Goal: Task Accomplishment & Management: Manage account settings

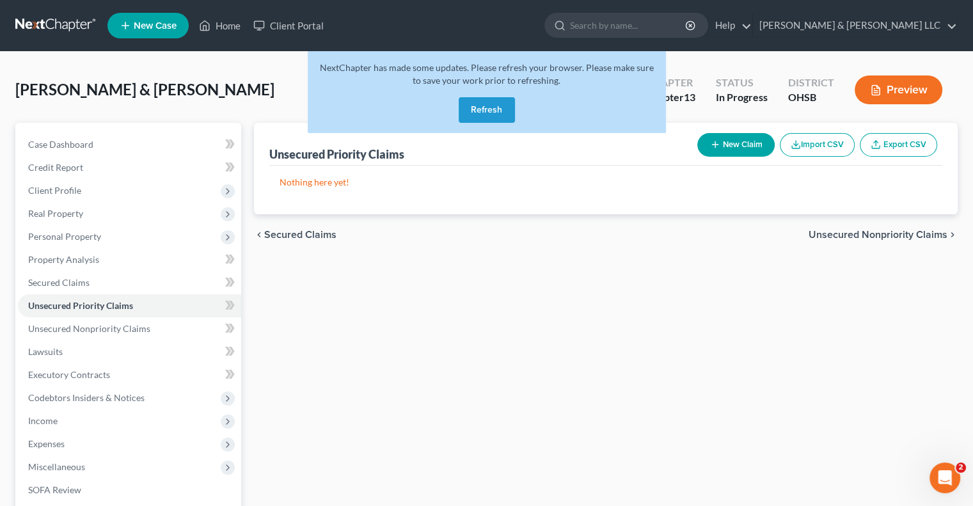
click at [482, 116] on button "Refresh" at bounding box center [487, 110] width 56 height 26
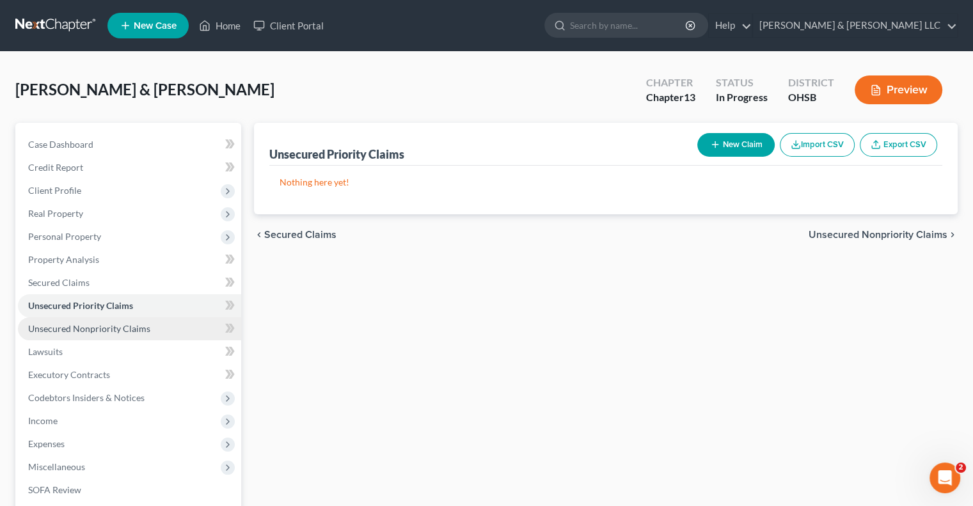
click at [108, 329] on span "Unsecured Nonpriority Claims" at bounding box center [89, 328] width 122 height 11
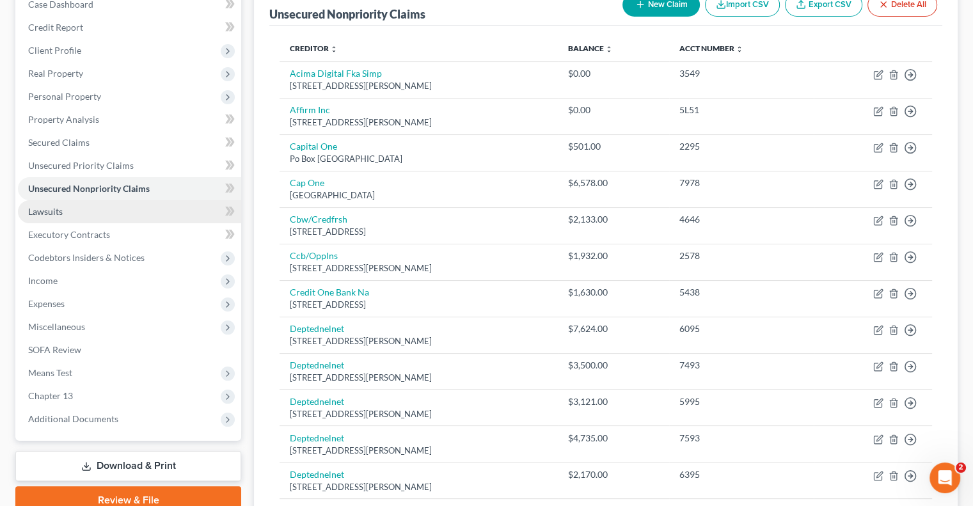
scroll to position [135, 0]
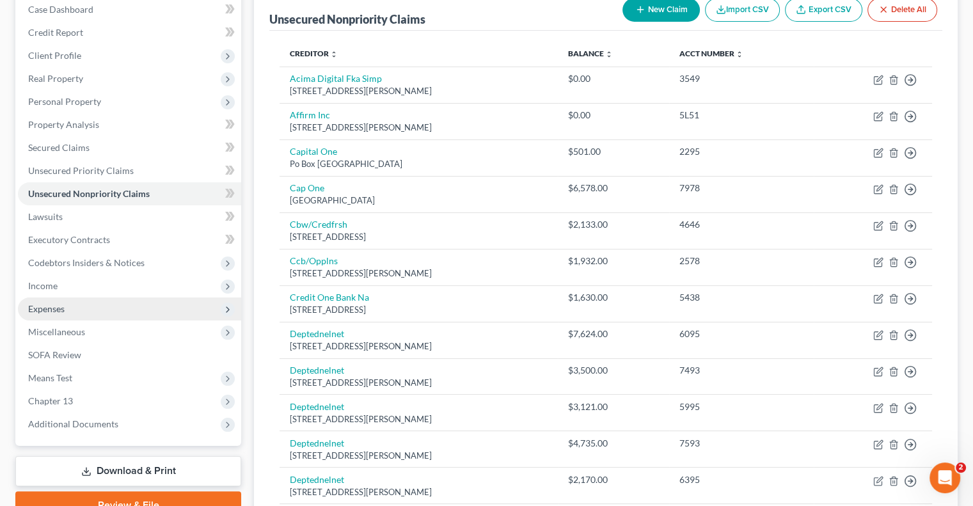
click at [61, 306] on span "Expenses" at bounding box center [46, 308] width 36 height 11
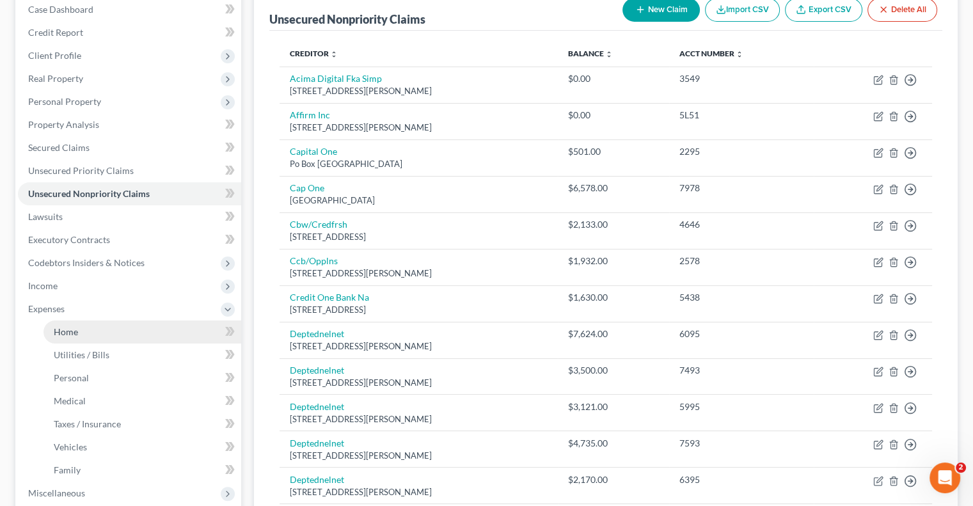
click at [70, 325] on link "Home" at bounding box center [142, 331] width 198 height 23
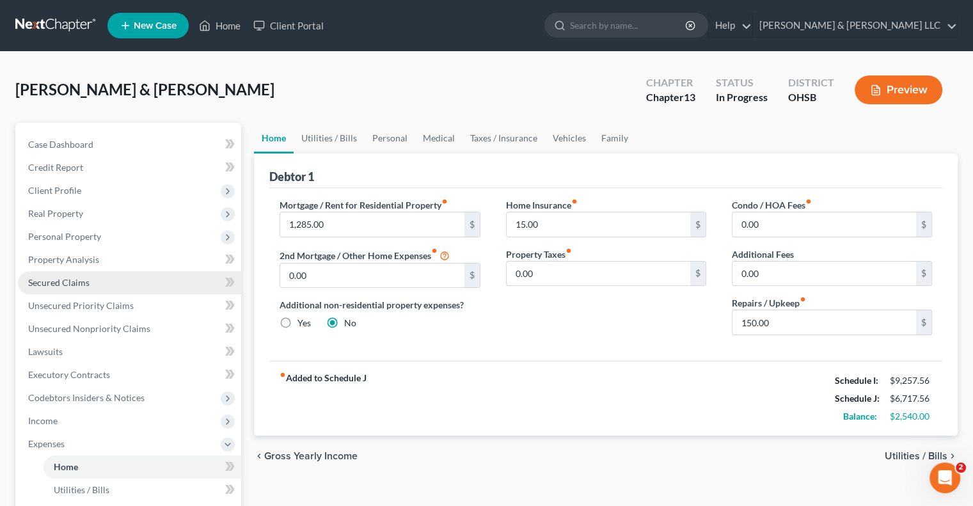
click at [78, 280] on span "Secured Claims" at bounding box center [58, 282] width 61 height 11
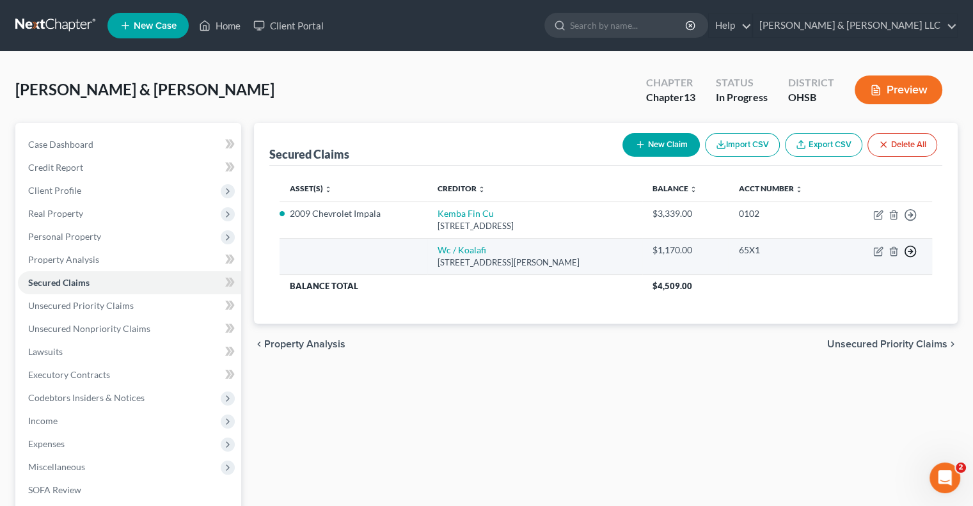
click at [911, 215] on line "button" at bounding box center [910, 215] width 4 height 0
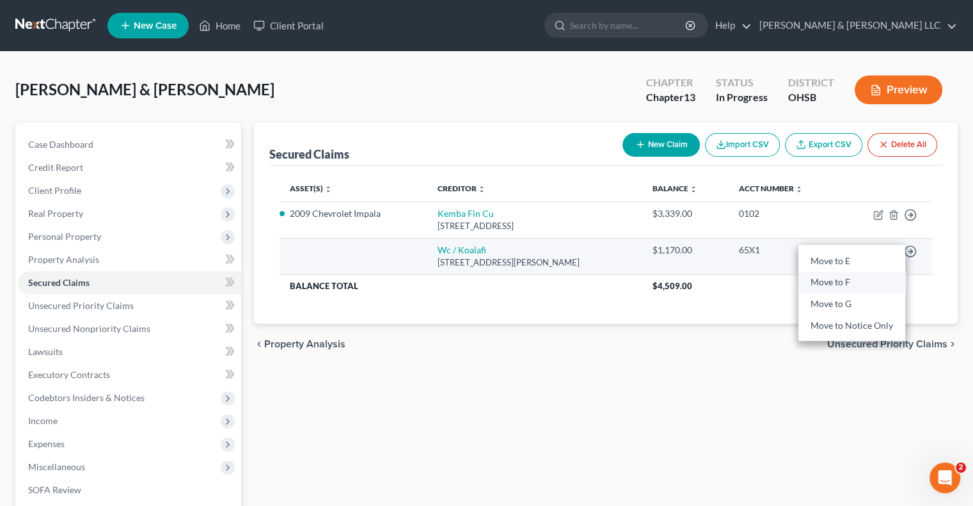
click at [840, 287] on link "Move to F" at bounding box center [851, 283] width 107 height 22
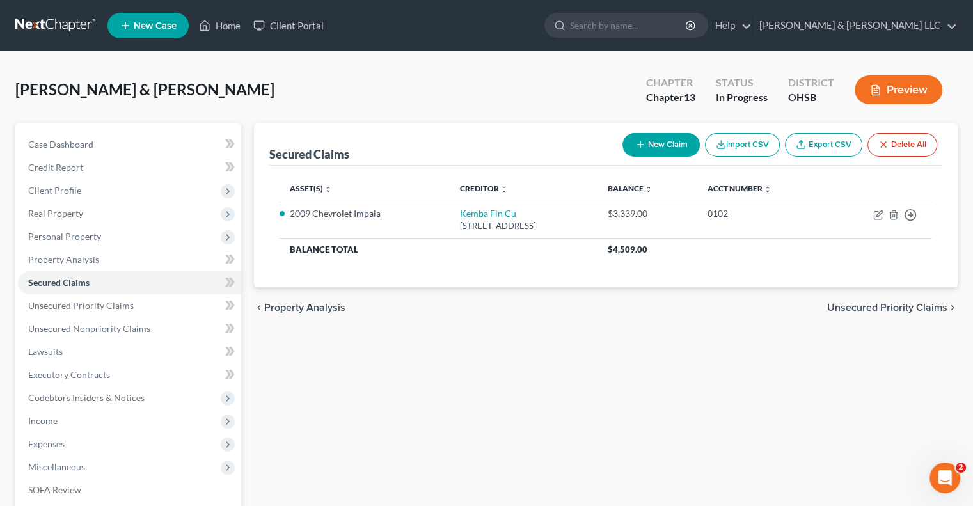
click at [836, 311] on span "Unsecured Priority Claims" at bounding box center [887, 307] width 120 height 10
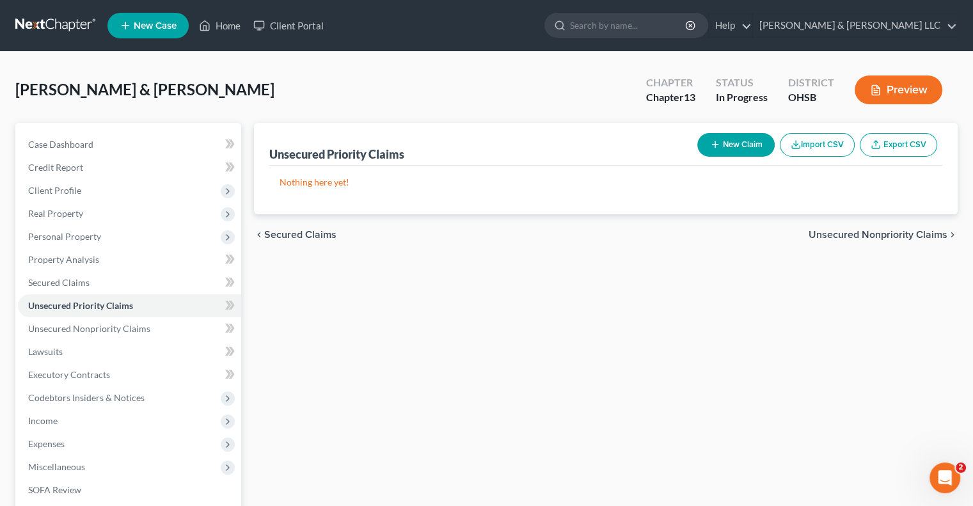
click at [817, 235] on span "Unsecured Nonpriority Claims" at bounding box center [877, 235] width 139 height 10
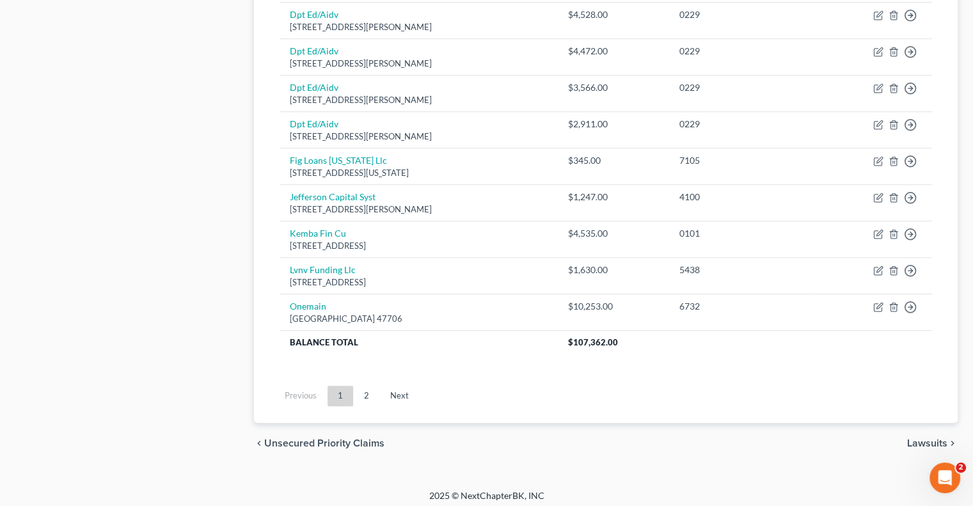
scroll to position [966, 0]
click at [366, 395] on link "2" at bounding box center [367, 394] width 26 height 20
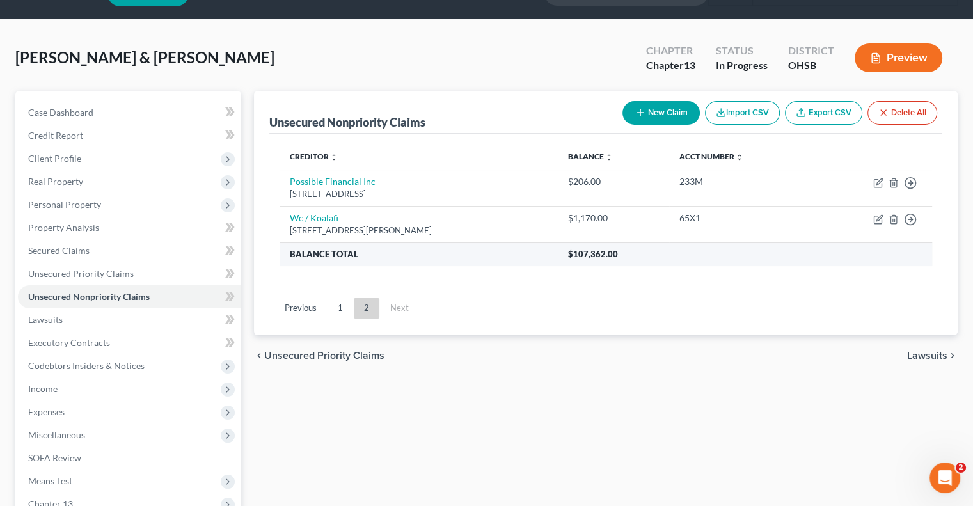
scroll to position [4, 0]
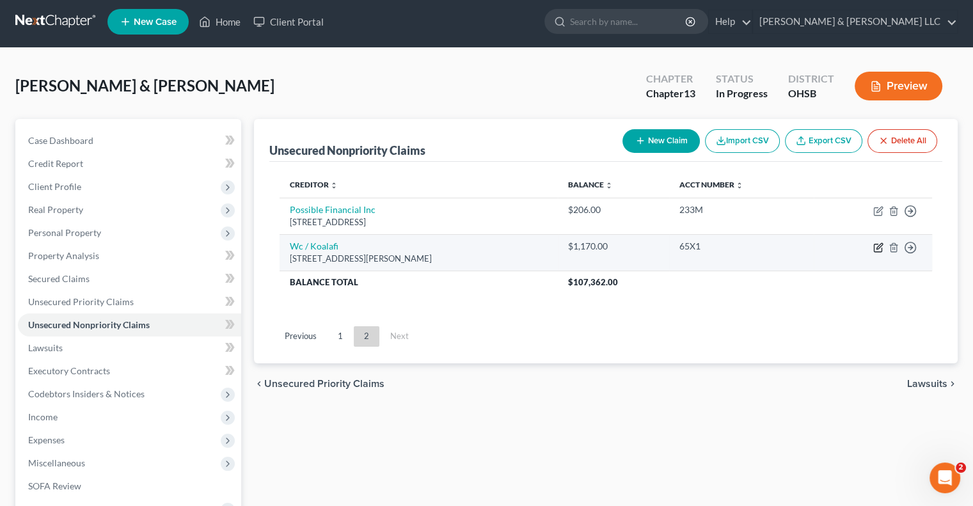
click at [874, 245] on icon "button" at bounding box center [878, 247] width 10 height 10
select select "48"
select select "10"
select select "0"
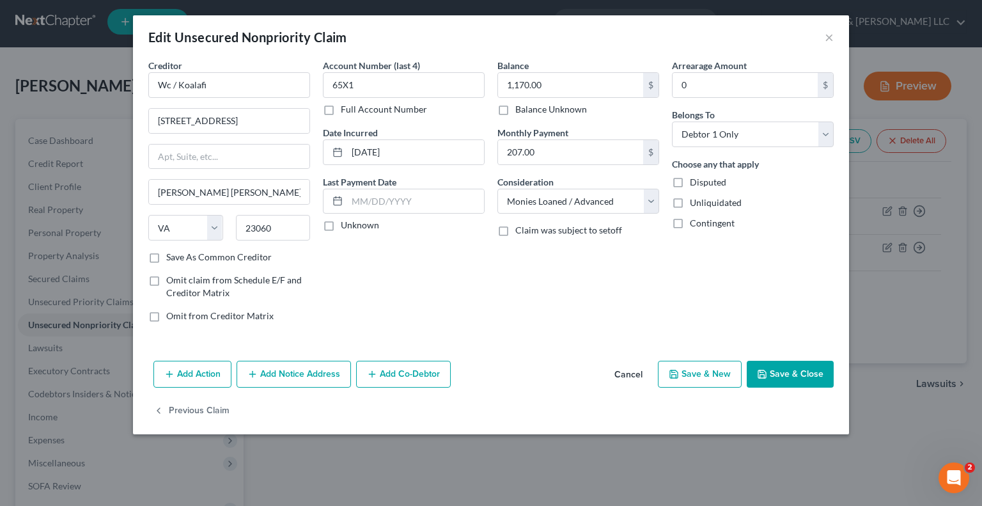
click at [772, 372] on button "Save & Close" at bounding box center [790, 374] width 87 height 27
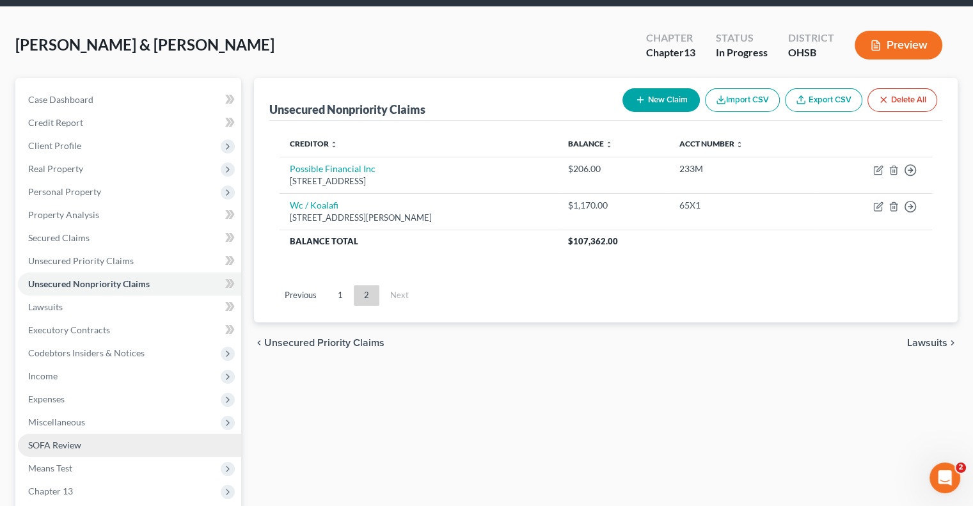
scroll to position [132, 0]
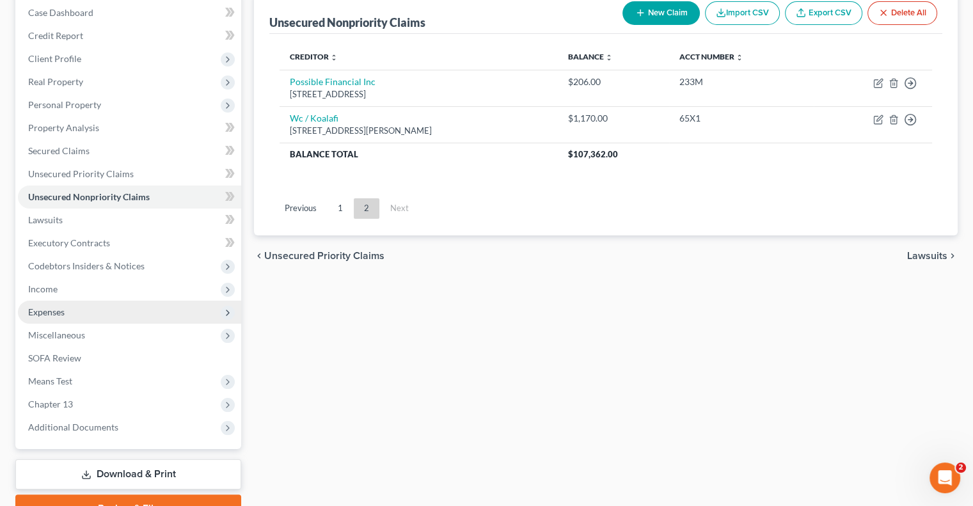
click at [66, 314] on span "Expenses" at bounding box center [129, 312] width 223 height 23
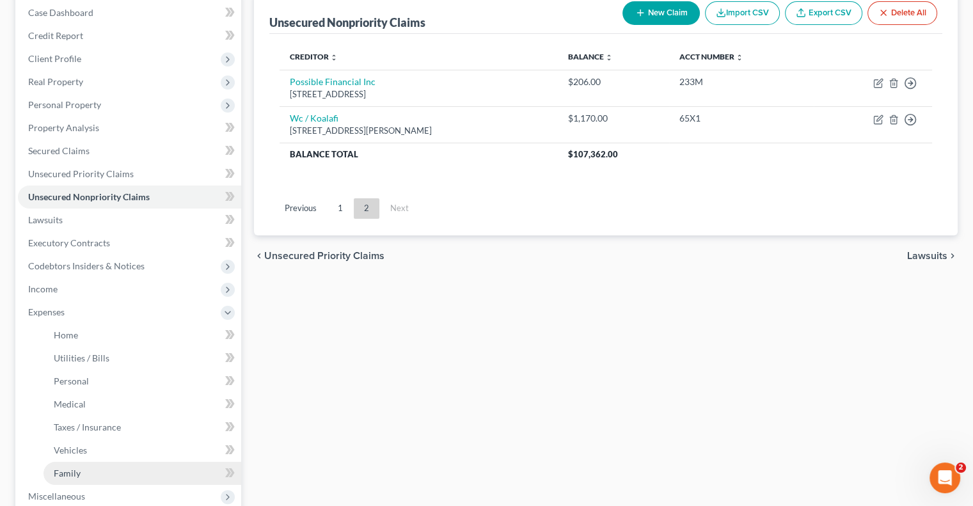
click at [89, 466] on link "Family" at bounding box center [142, 473] width 198 height 23
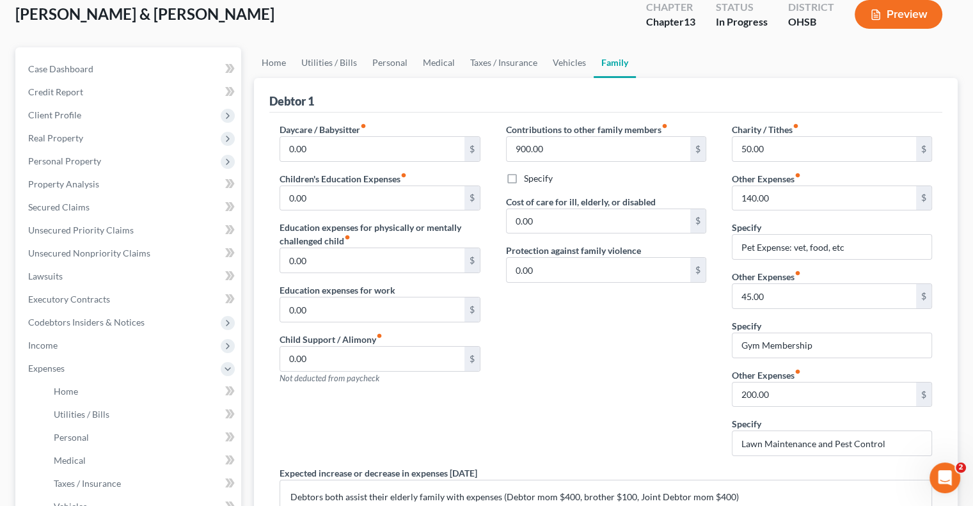
scroll to position [64, 0]
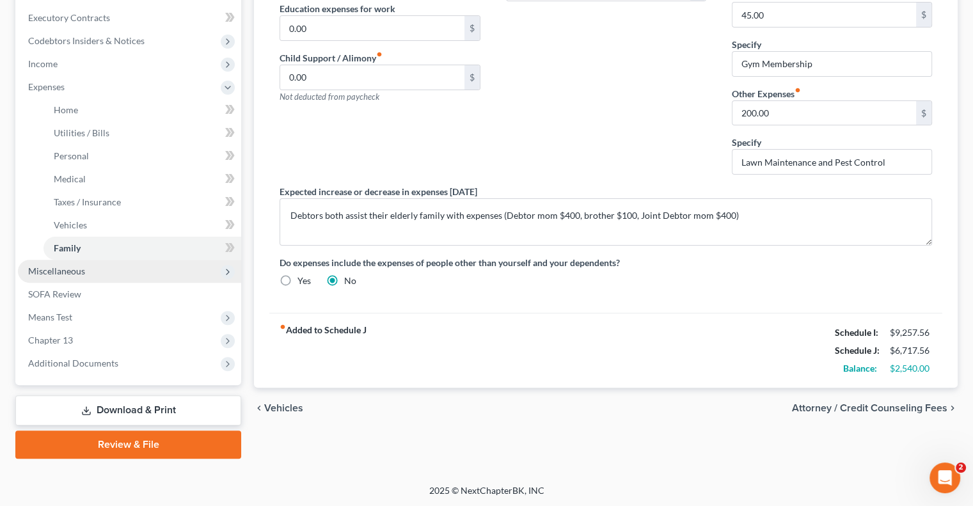
click at [70, 278] on span "Miscellaneous" at bounding box center [129, 271] width 223 height 23
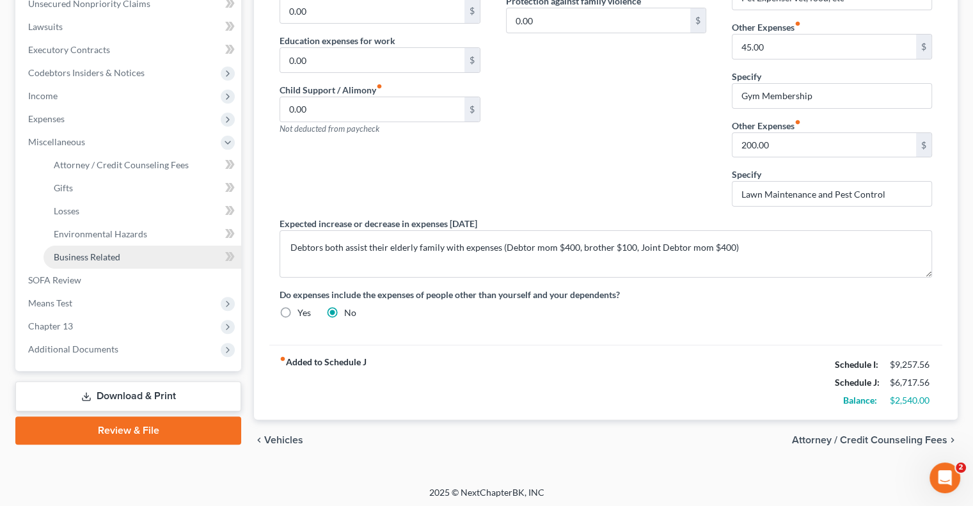
click at [81, 255] on span "Business Related" at bounding box center [87, 256] width 67 height 11
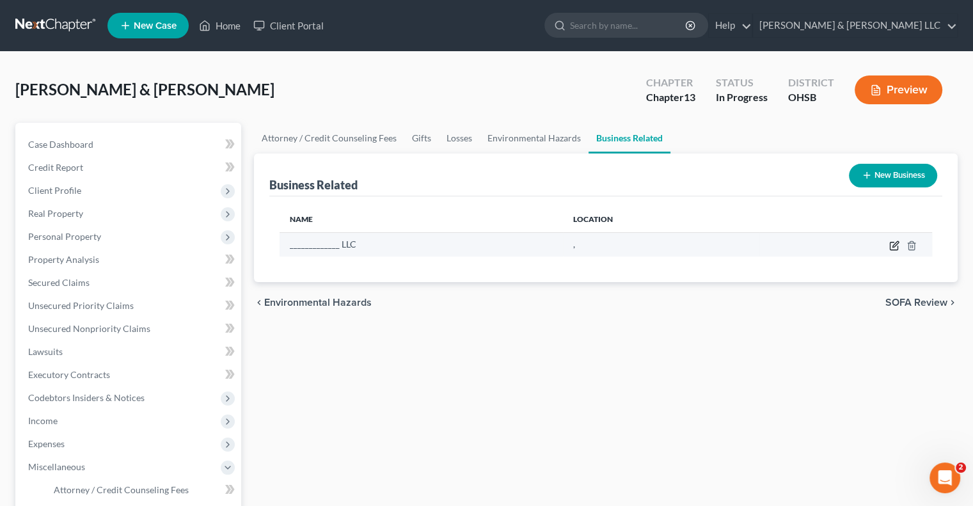
click at [893, 249] on icon "button" at bounding box center [894, 246] width 8 height 8
select select "member"
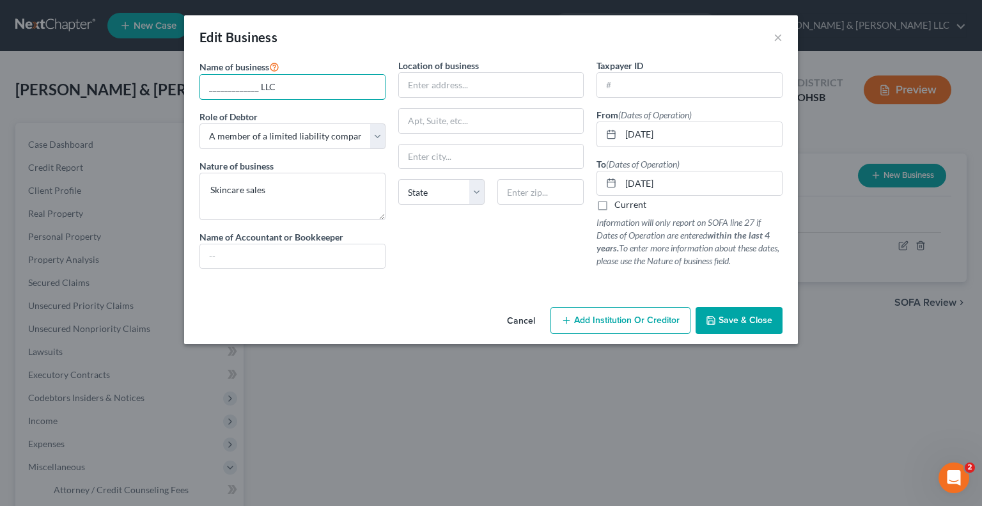
drag, startPoint x: 252, startPoint y: 90, endPoint x: 143, endPoint y: 80, distance: 109.1
click at [143, 80] on div "Edit Business × Name of business * _____________ LLC Role of Debtor * Select A …" at bounding box center [491, 253] width 982 height 506
type input "KNWN LLC"
drag, startPoint x: 696, startPoint y: 137, endPoint x: 667, endPoint y: 145, distance: 30.4
click at [667, 145] on input "[DATE]" at bounding box center [701, 134] width 161 height 24
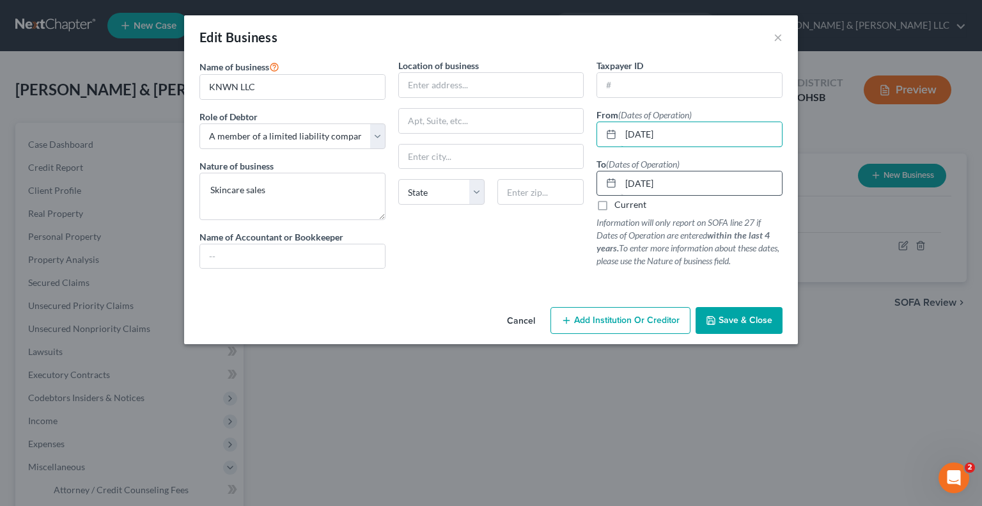
type input "[DATE]"
drag, startPoint x: 673, startPoint y: 184, endPoint x: 666, endPoint y: 185, distance: 7.1
click at [666, 185] on input "[DATE]" at bounding box center [701, 183] width 161 height 24
click at [633, 187] on input "[DATE]" at bounding box center [701, 183] width 161 height 24
type input "[DATE]"
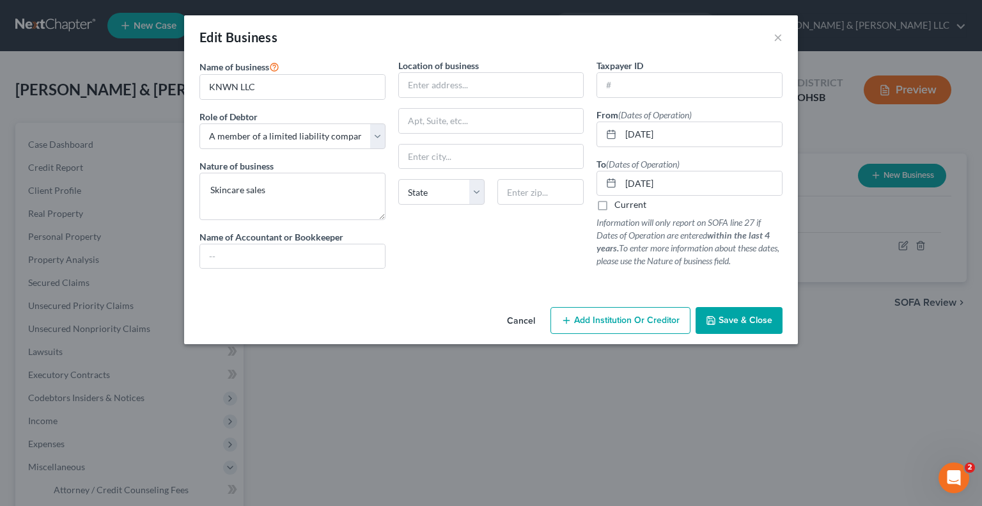
click at [726, 319] on span "Save & Close" at bounding box center [746, 320] width 54 height 11
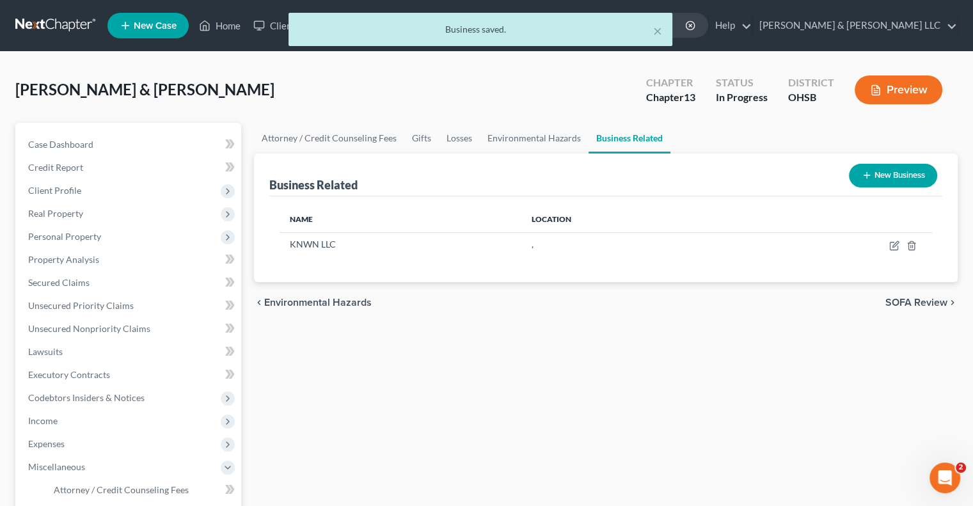
click at [894, 95] on button "Preview" at bounding box center [898, 89] width 88 height 29
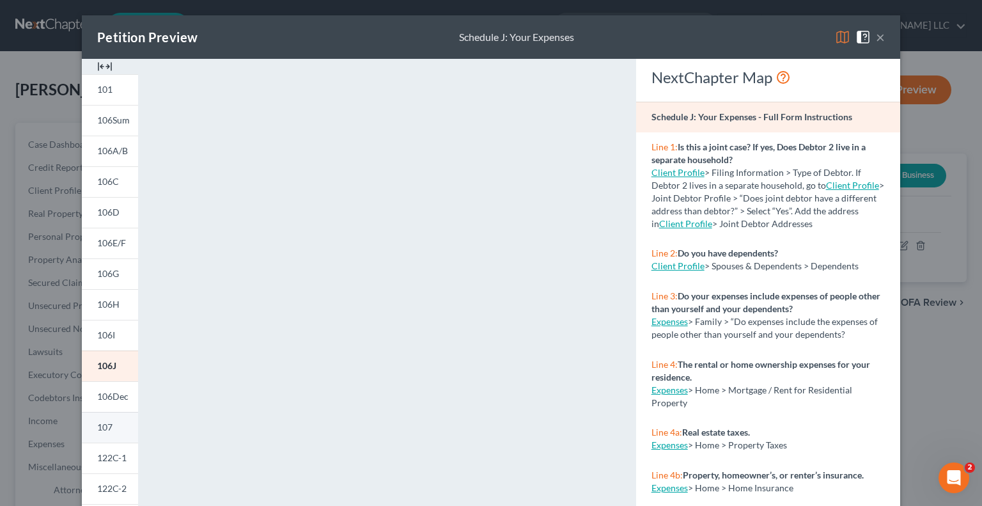
click at [104, 428] on span "107" at bounding box center [104, 426] width 15 height 11
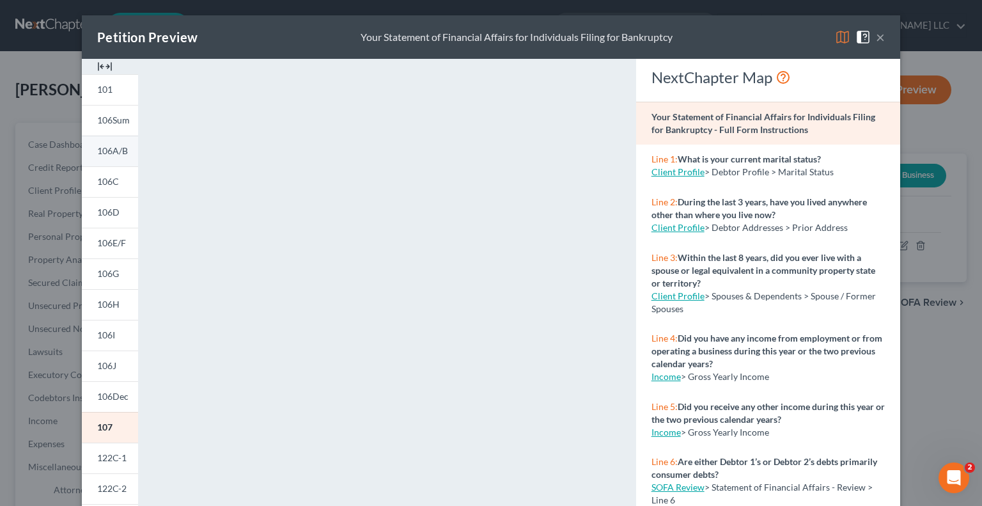
click at [100, 156] on span "106A/B" at bounding box center [112, 150] width 31 height 11
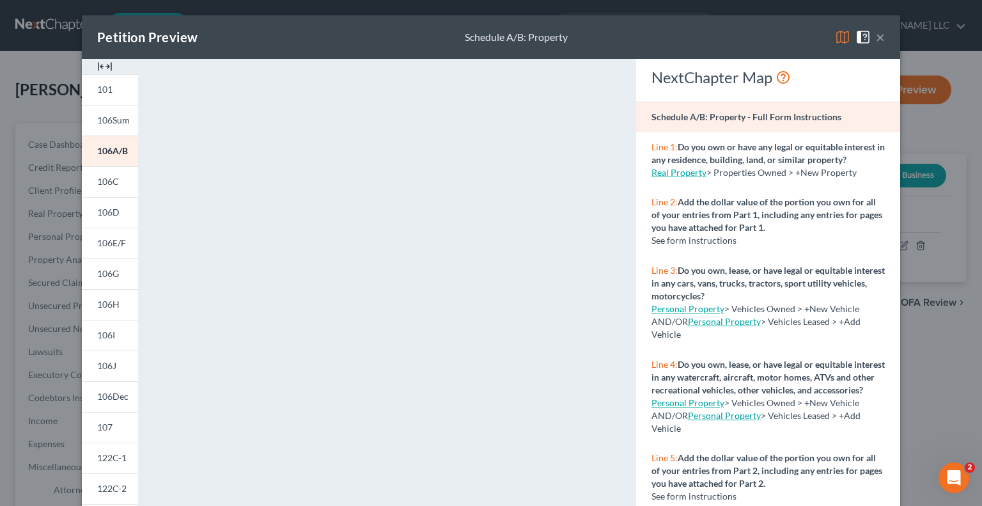
click at [876, 37] on button "×" at bounding box center [880, 36] width 9 height 15
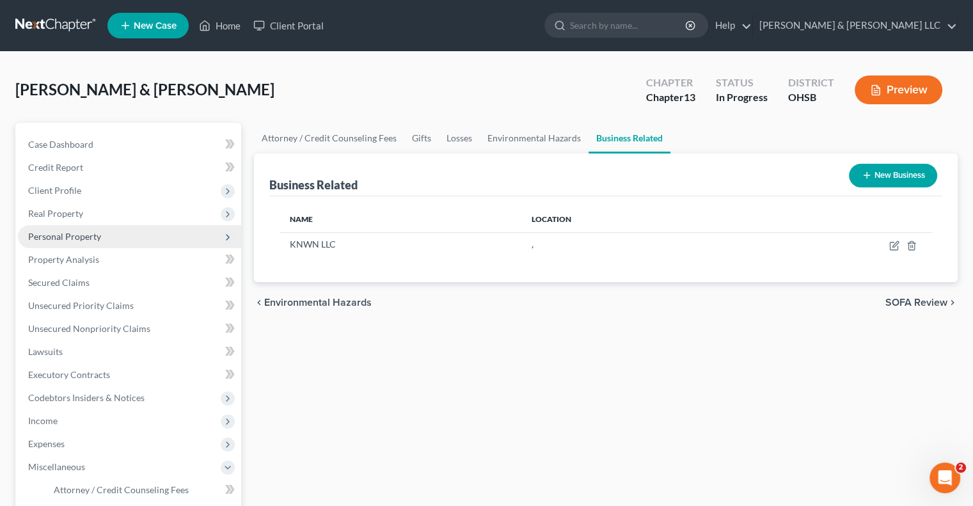
click at [66, 242] on span "Personal Property" at bounding box center [129, 236] width 223 height 23
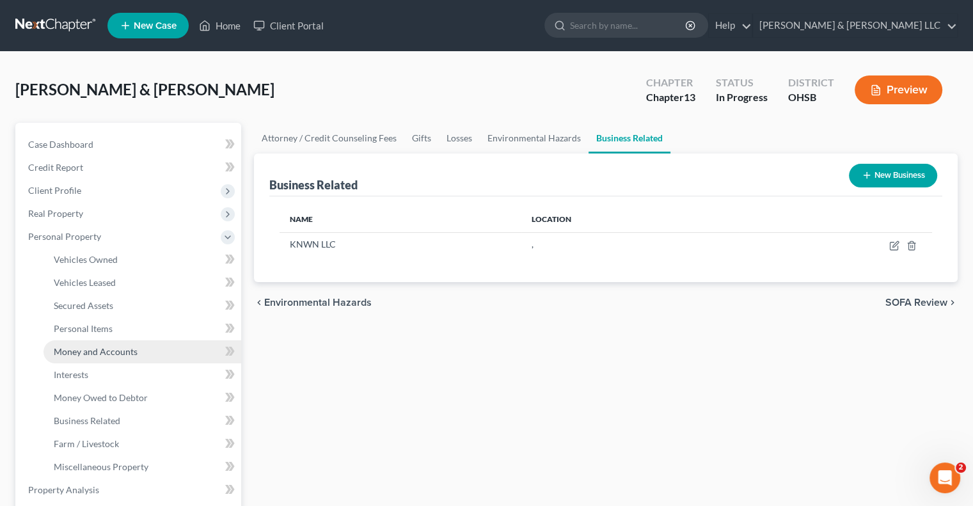
click at [99, 355] on span "Money and Accounts" at bounding box center [96, 351] width 84 height 11
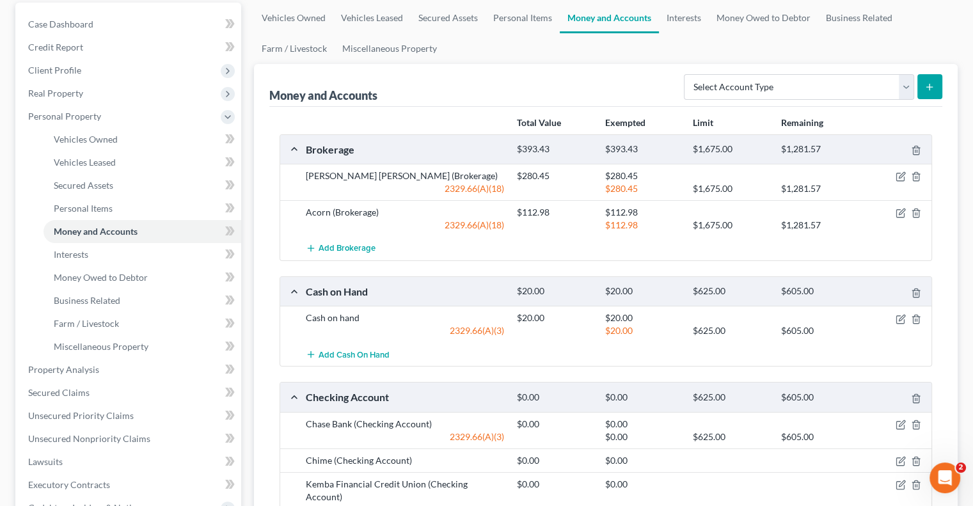
scroll to position [128, 0]
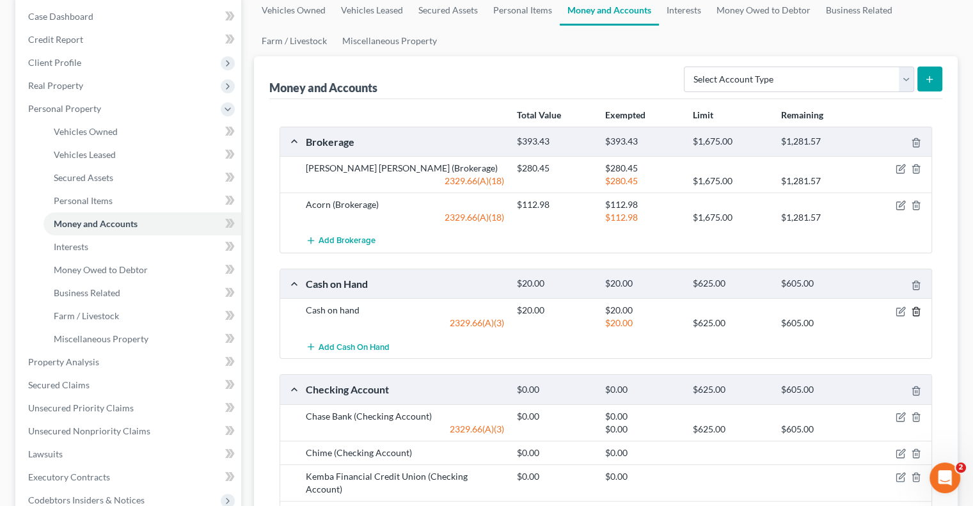
click at [920, 311] on icon "button" at bounding box center [916, 311] width 10 height 10
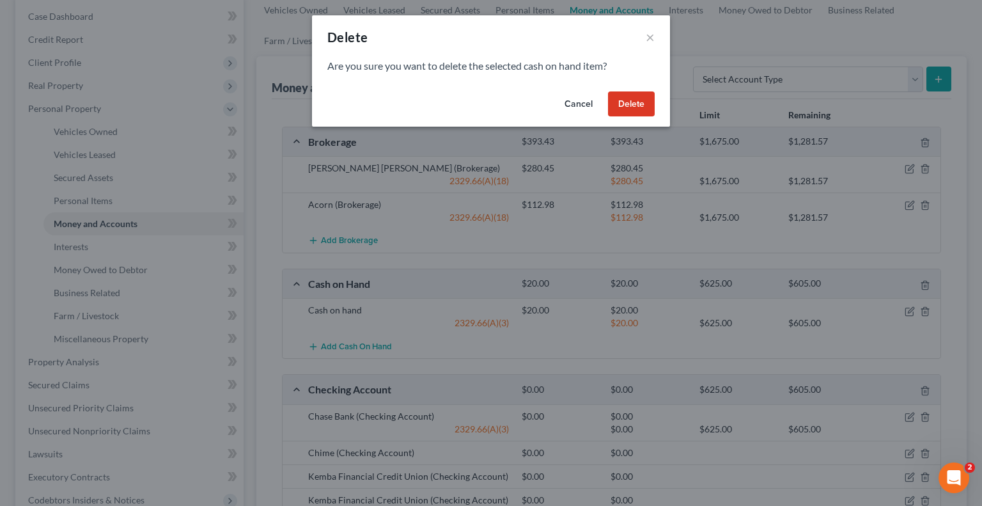
click at [627, 112] on button "Delete" at bounding box center [631, 104] width 47 height 26
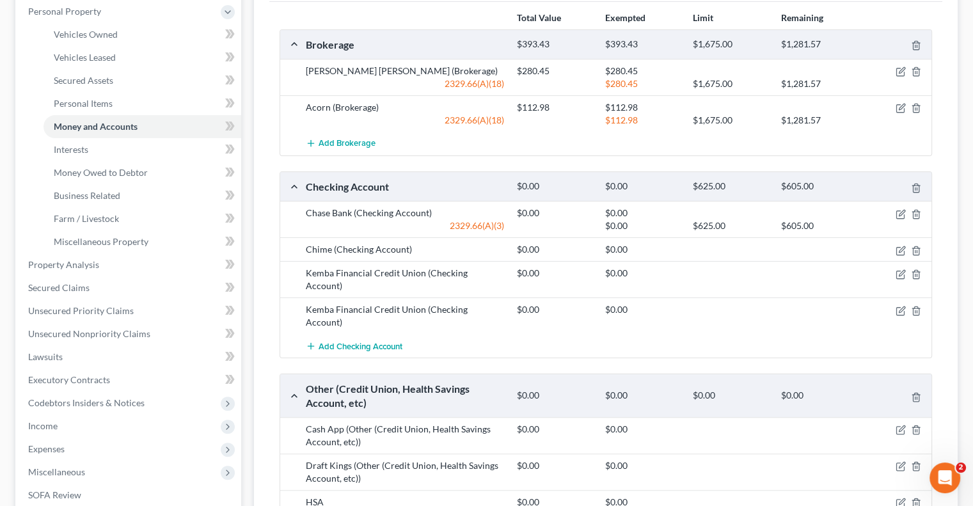
scroll to position [256, 0]
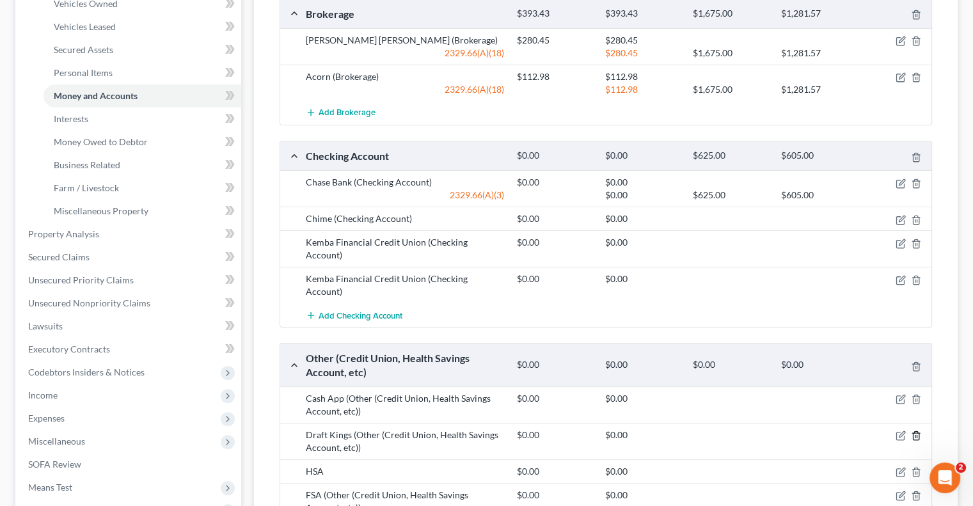
click at [915, 432] on icon "button" at bounding box center [916, 436] width 6 height 8
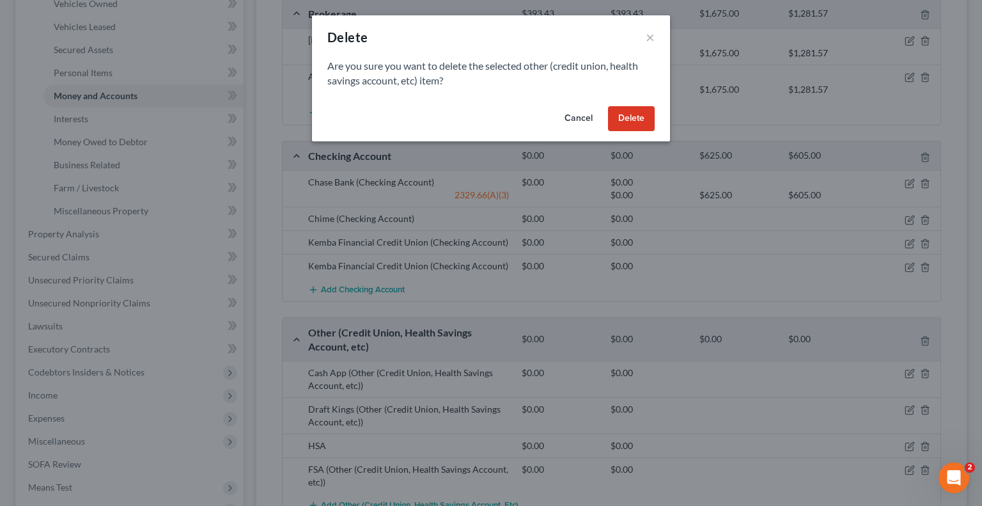
click at [622, 123] on button "Delete" at bounding box center [631, 119] width 47 height 26
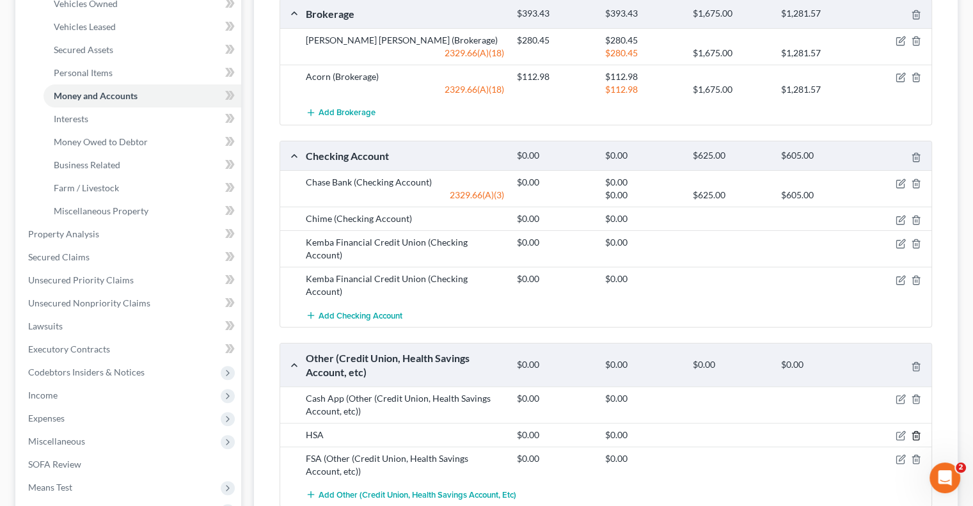
click at [915, 436] on line "button" at bounding box center [915, 437] width 0 height 3
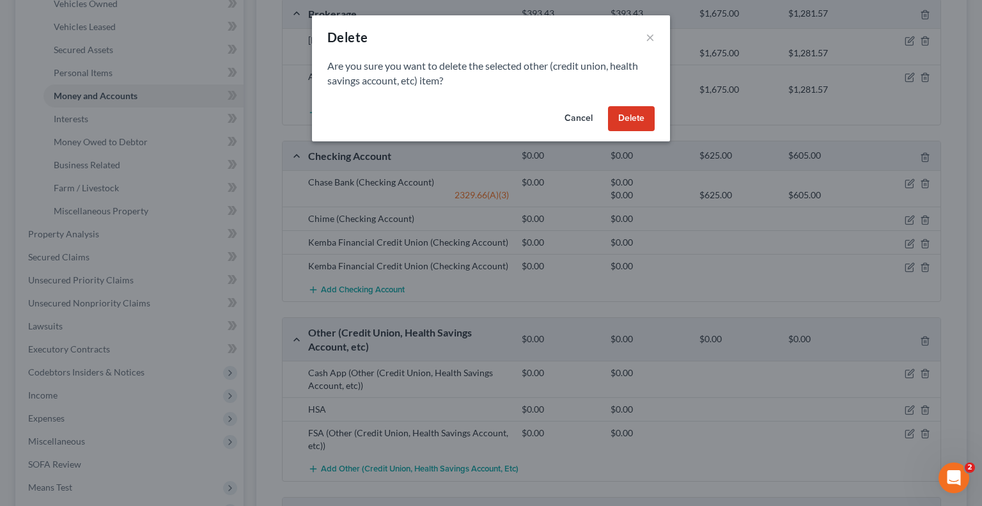
click at [615, 120] on button "Delete" at bounding box center [631, 119] width 47 height 26
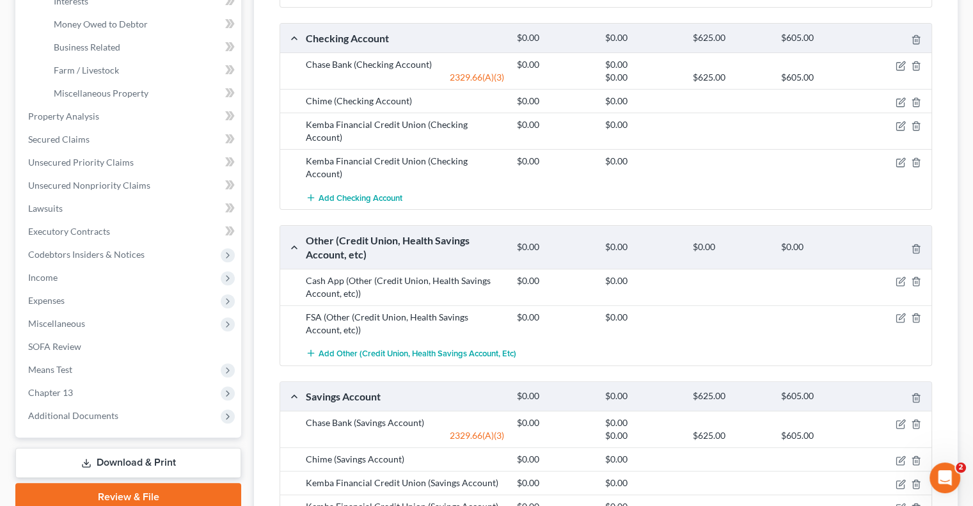
scroll to position [437, 0]
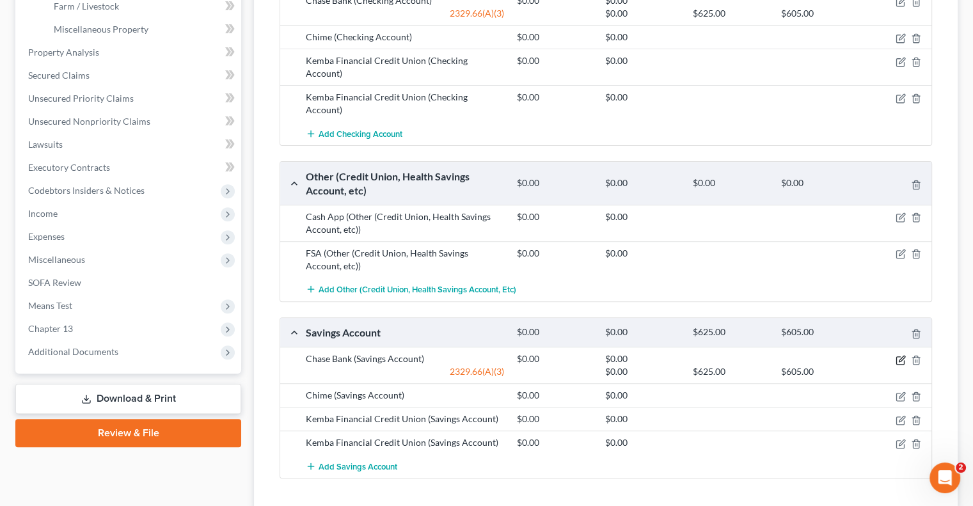
click at [900, 355] on icon "button" at bounding box center [900, 360] width 10 height 10
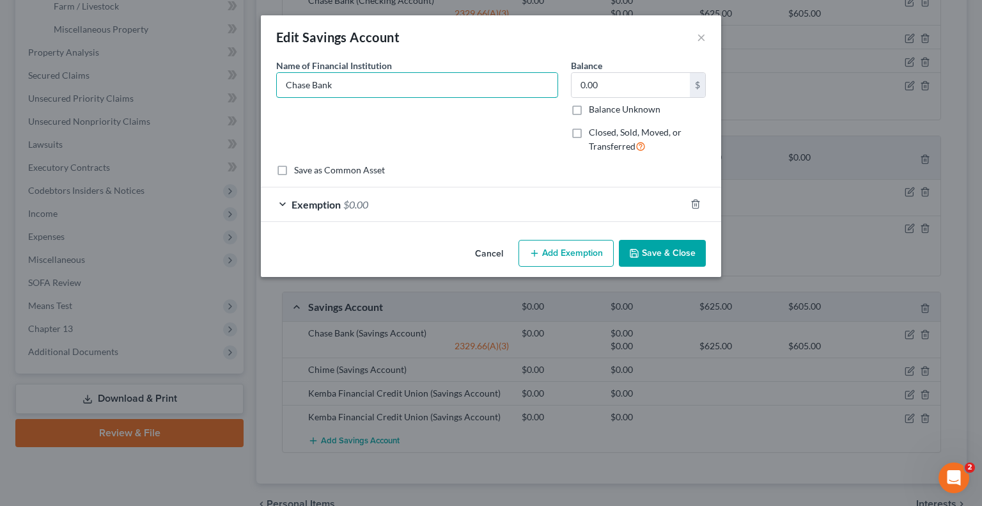
drag, startPoint x: 360, startPoint y: 85, endPoint x: 238, endPoint y: 78, distance: 122.3
click at [238, 78] on div "Edit Savings Account × An exemption set must first be selected from the Filing …" at bounding box center [491, 253] width 982 height 506
type input "[PERSON_NAME] [PERSON_NAME]"
click at [656, 251] on button "Save & Close" at bounding box center [662, 253] width 87 height 27
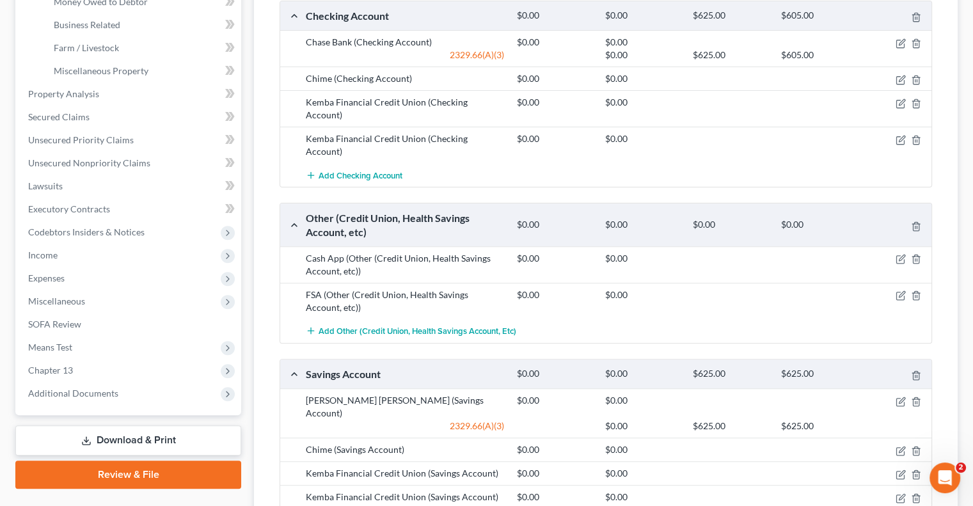
scroll to position [373, 0]
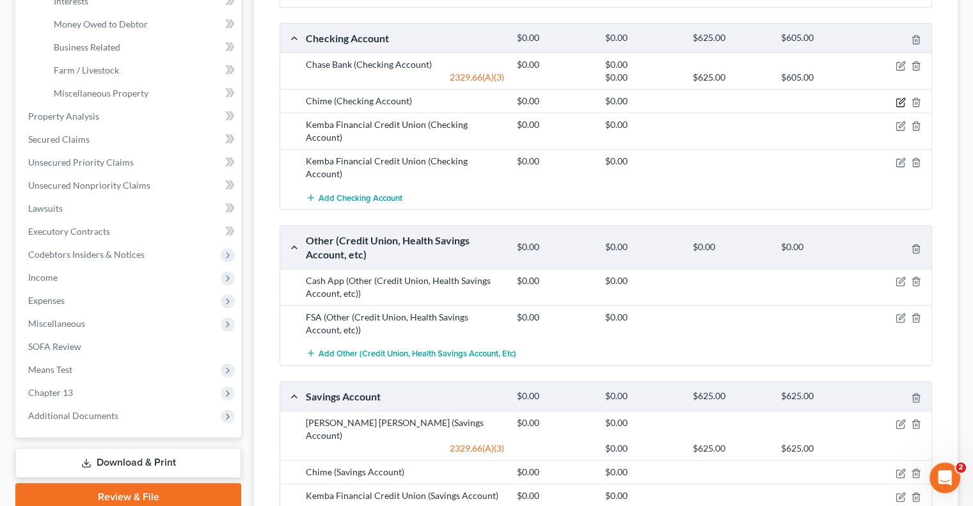
click at [899, 99] on icon "button" at bounding box center [900, 102] width 10 height 10
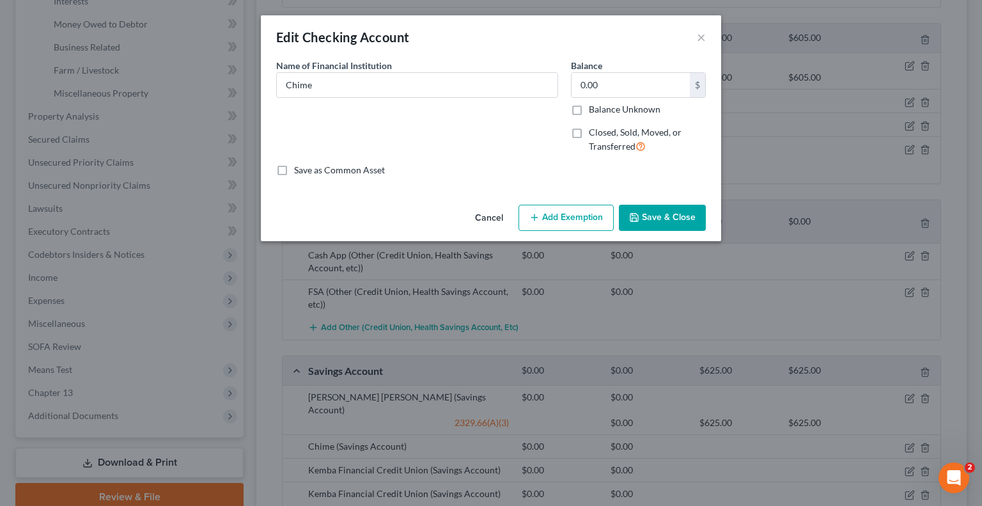
click at [391, 70] on span "Name of Financial Institution" at bounding box center [334, 65] width 116 height 11
click at [389, 81] on input "Chime" at bounding box center [417, 85] width 281 height 24
type input "Chime (Checking and Savings)"
click at [657, 214] on button "Save & Close" at bounding box center [662, 218] width 87 height 27
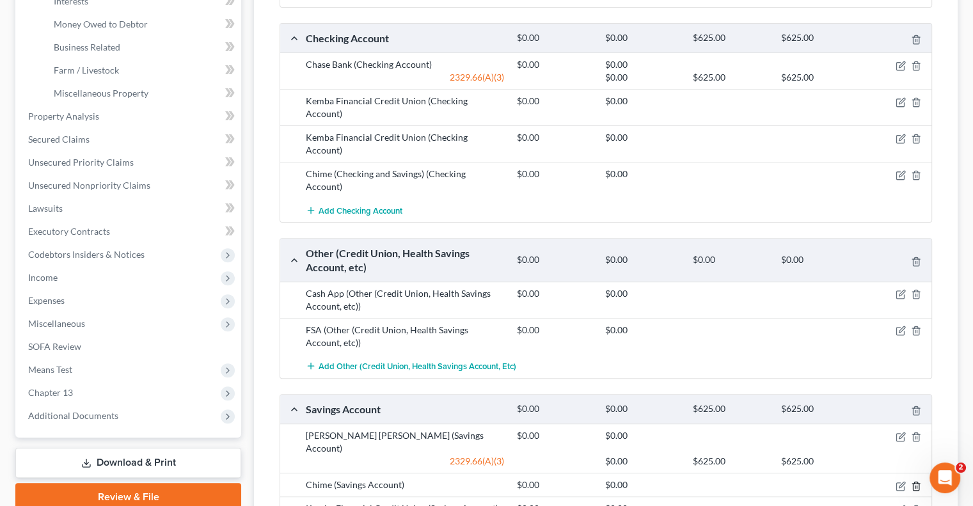
click at [915, 485] on line "button" at bounding box center [915, 486] width 0 height 3
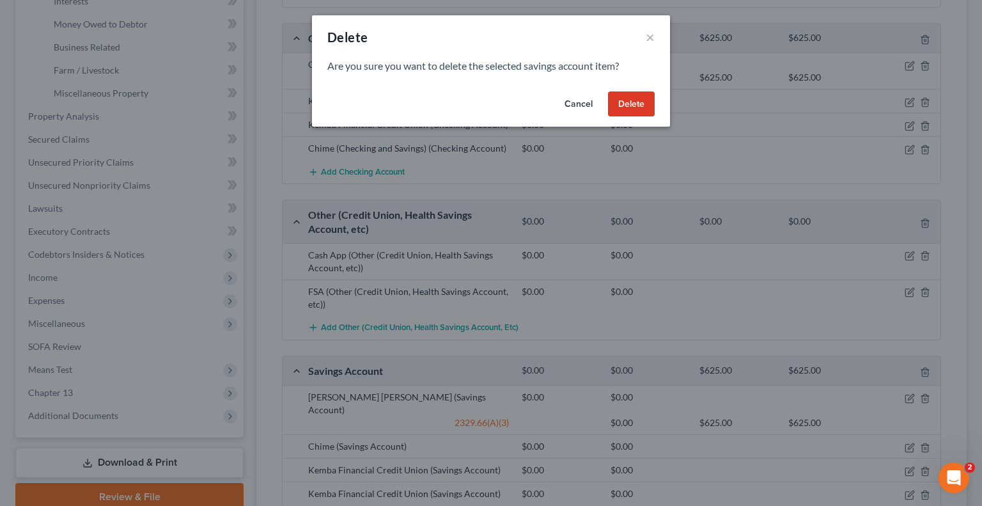
click at [631, 104] on button "Delete" at bounding box center [631, 104] width 47 height 26
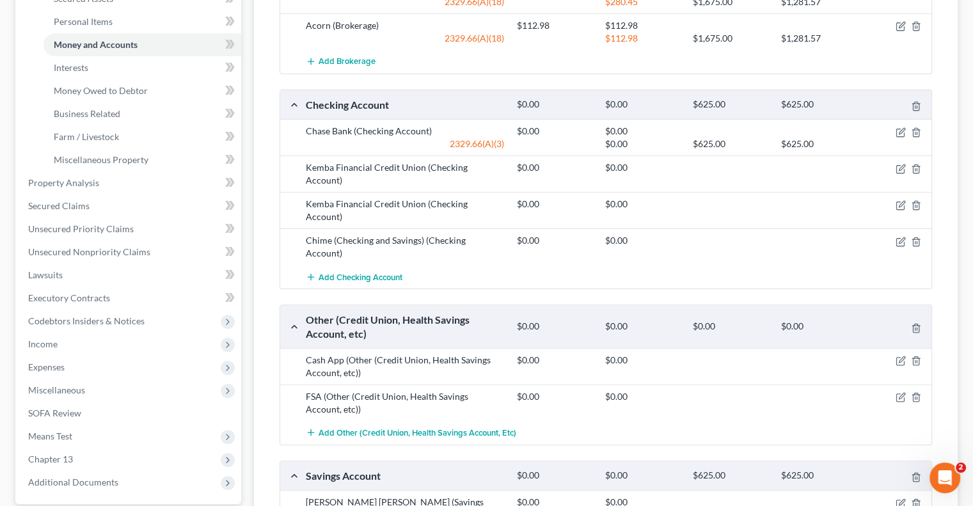
scroll to position [320, 0]
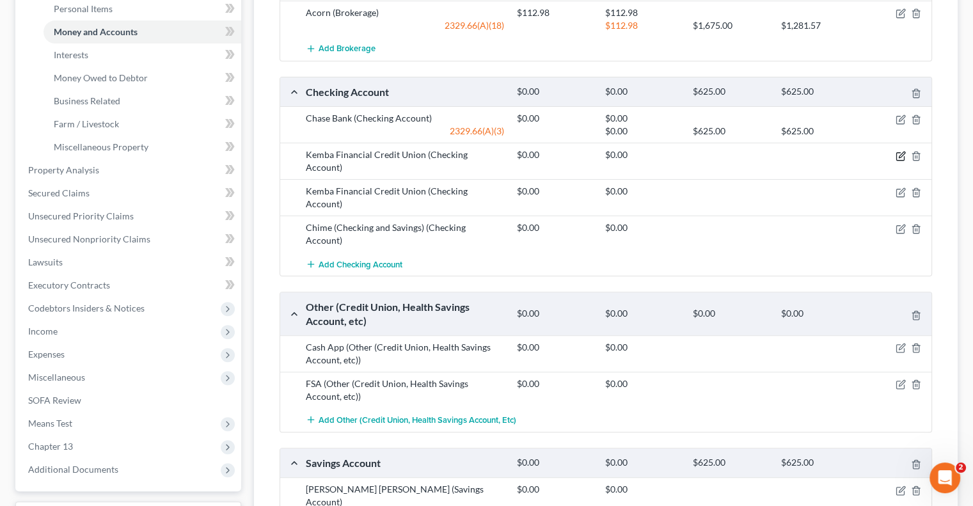
click at [902, 153] on icon "button" at bounding box center [902, 155] width 6 height 6
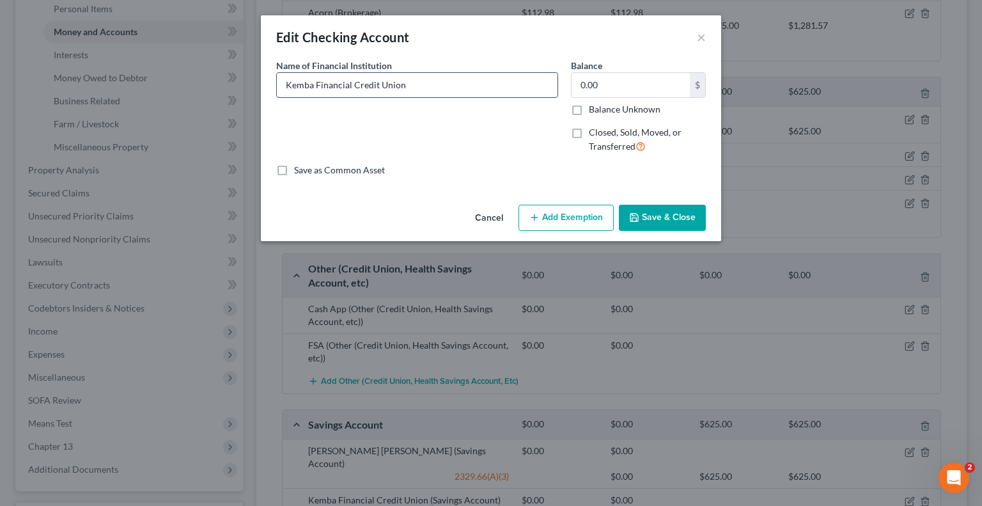
click at [482, 86] on input "Kemba Financial Credit Union" at bounding box center [417, 85] width 281 height 24
type input "Kemba Financial Credit Union (checking and savings)"
click at [663, 212] on button "Save & Close" at bounding box center [662, 218] width 87 height 27
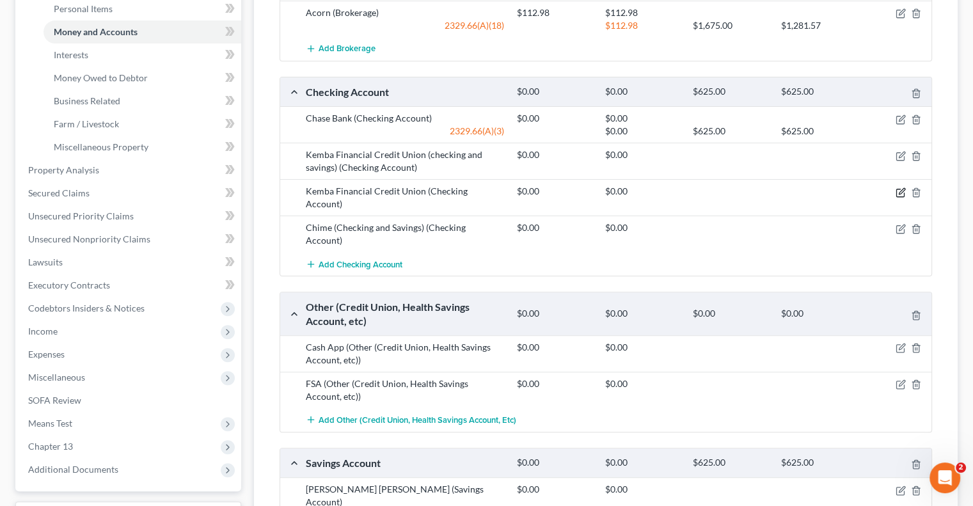
click at [897, 189] on icon "button" at bounding box center [900, 192] width 10 height 10
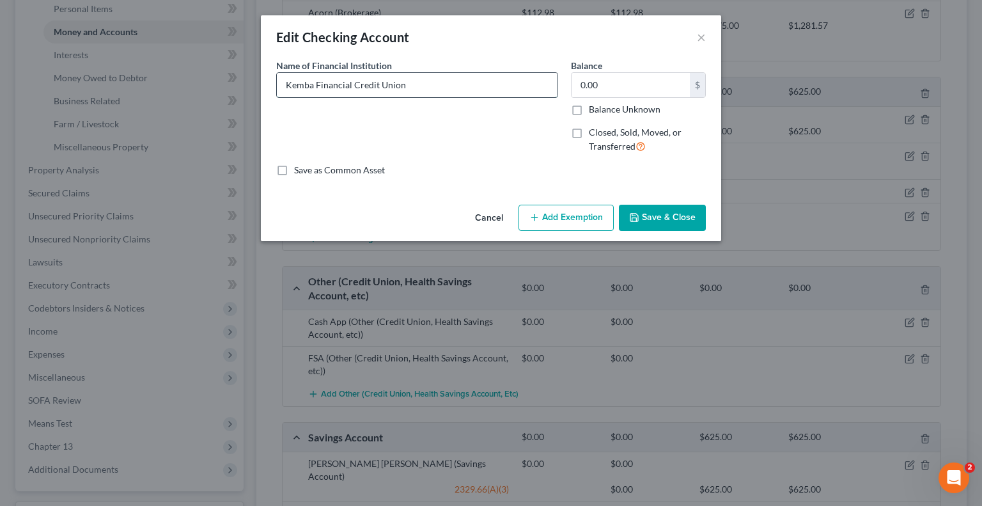
click at [432, 89] on input "Kemba Financial Credit Union" at bounding box center [417, 85] width 281 height 24
type input "Kemba Financial Credit Union (checking and savings)"
click at [680, 225] on button "Save & Close" at bounding box center [662, 218] width 87 height 27
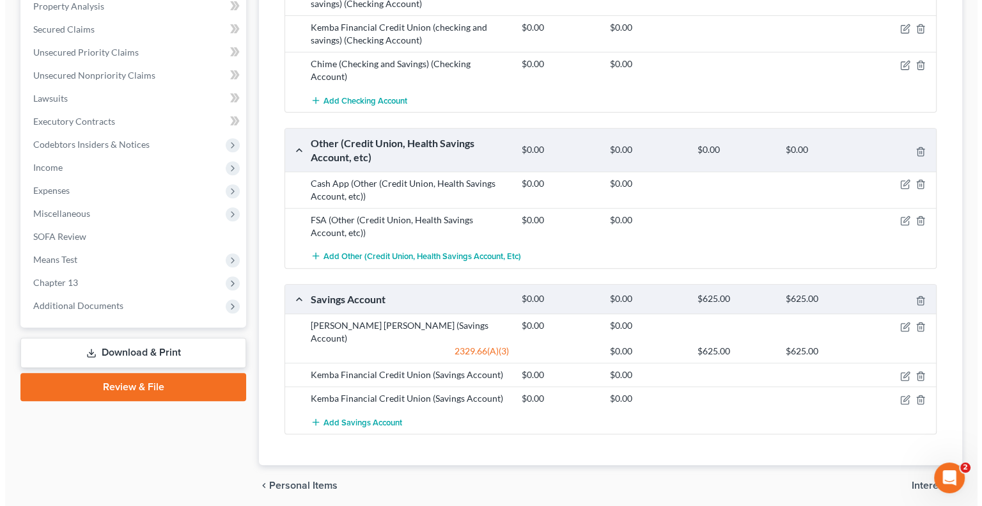
scroll to position [503, 0]
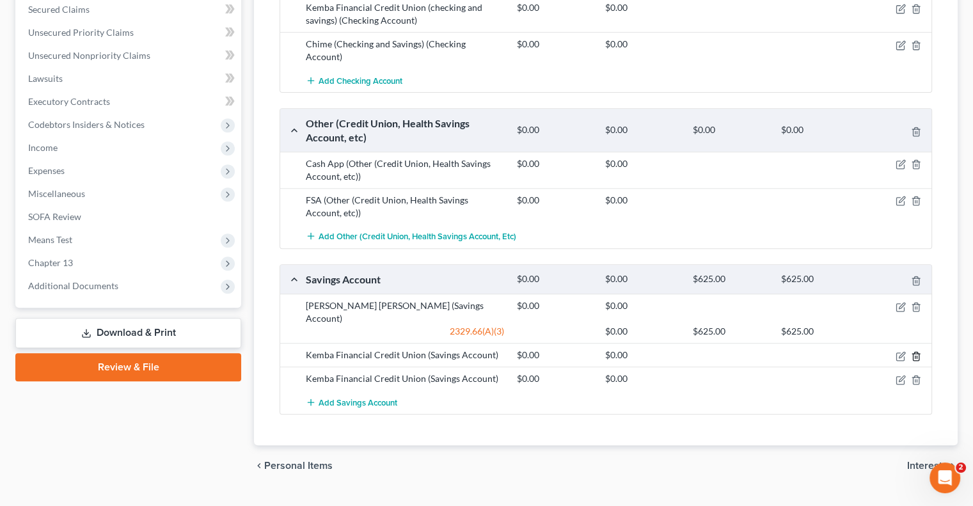
click at [918, 352] on icon "button" at bounding box center [916, 356] width 6 height 8
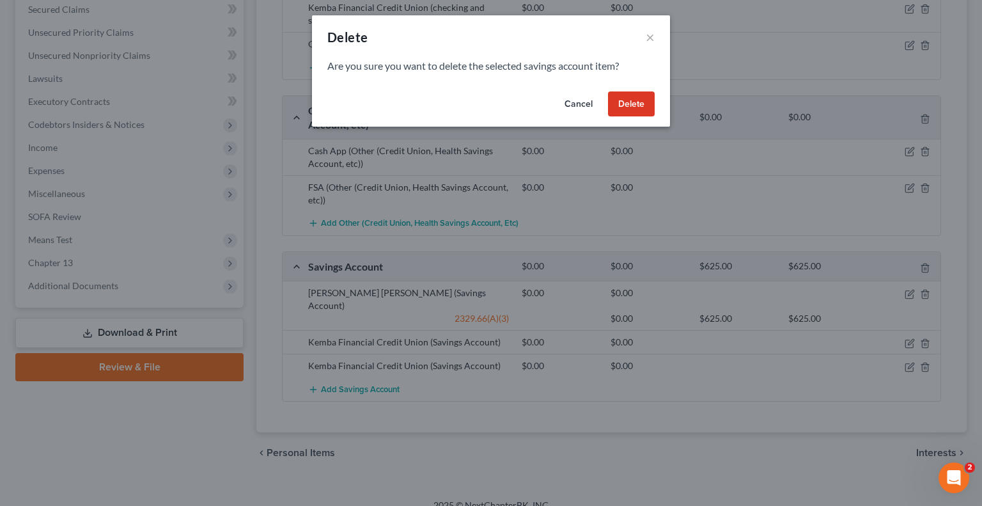
click at [638, 112] on button "Delete" at bounding box center [631, 104] width 47 height 26
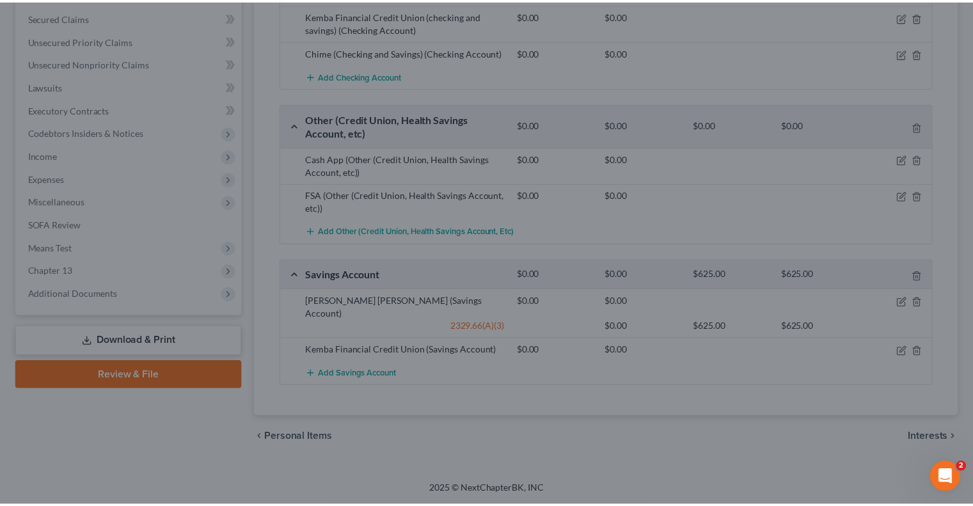
scroll to position [480, 0]
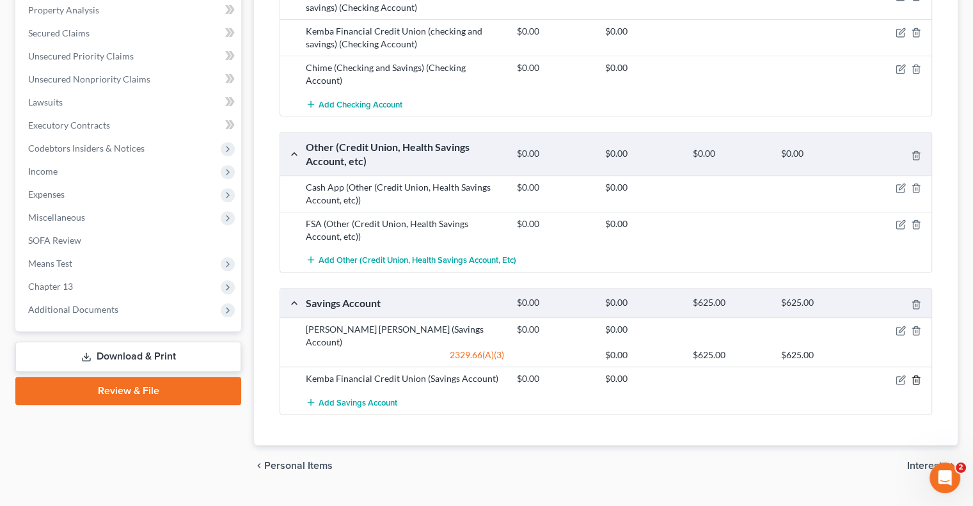
click at [918, 375] on icon "button" at bounding box center [916, 379] width 6 height 8
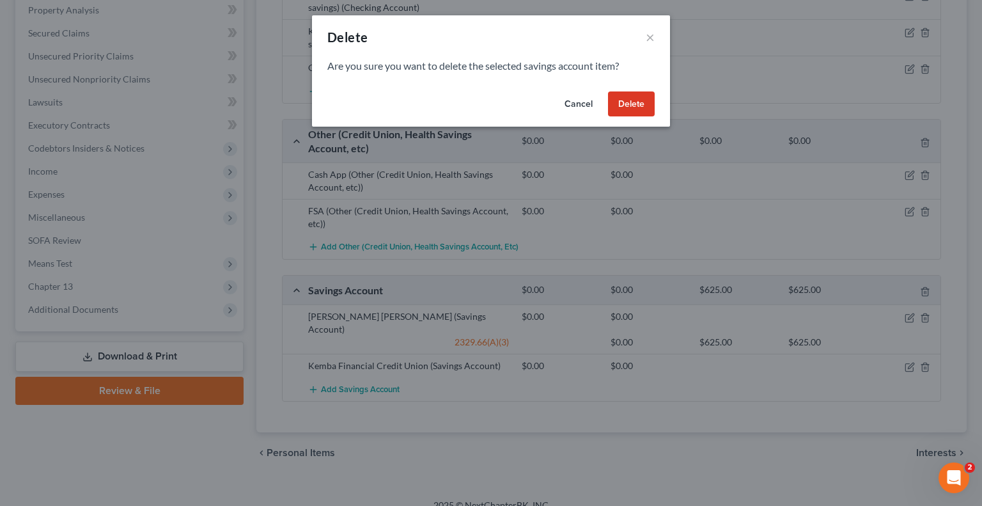
click at [638, 106] on button "Delete" at bounding box center [631, 104] width 47 height 26
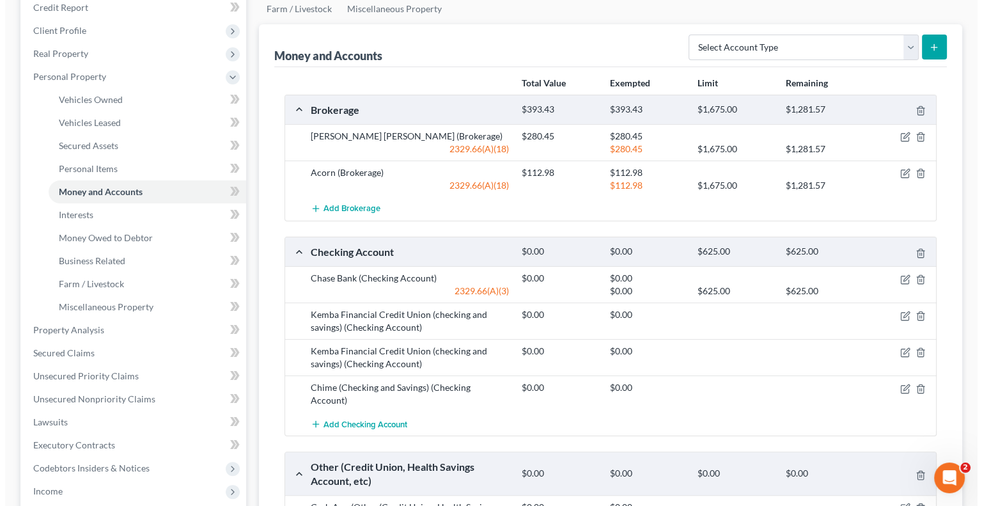
scroll to position [0, 0]
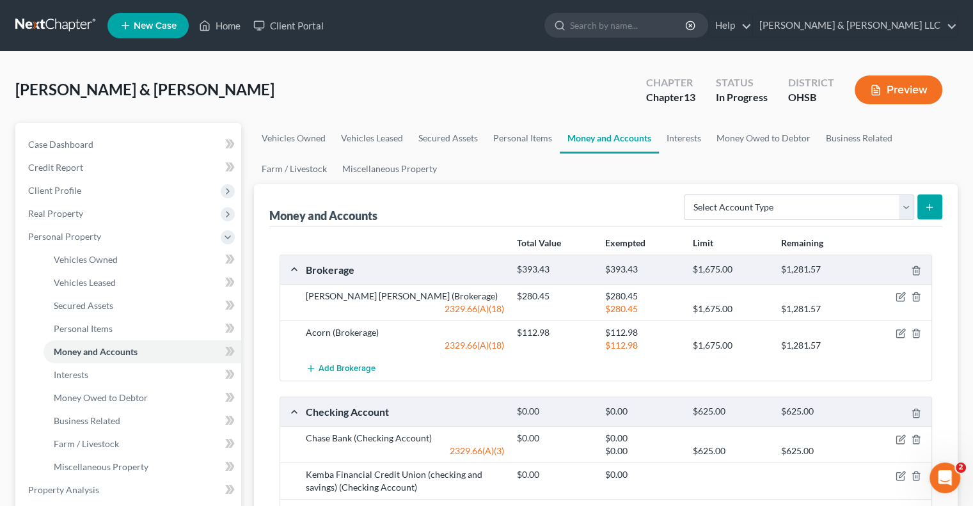
click at [886, 100] on button "Preview" at bounding box center [898, 89] width 88 height 29
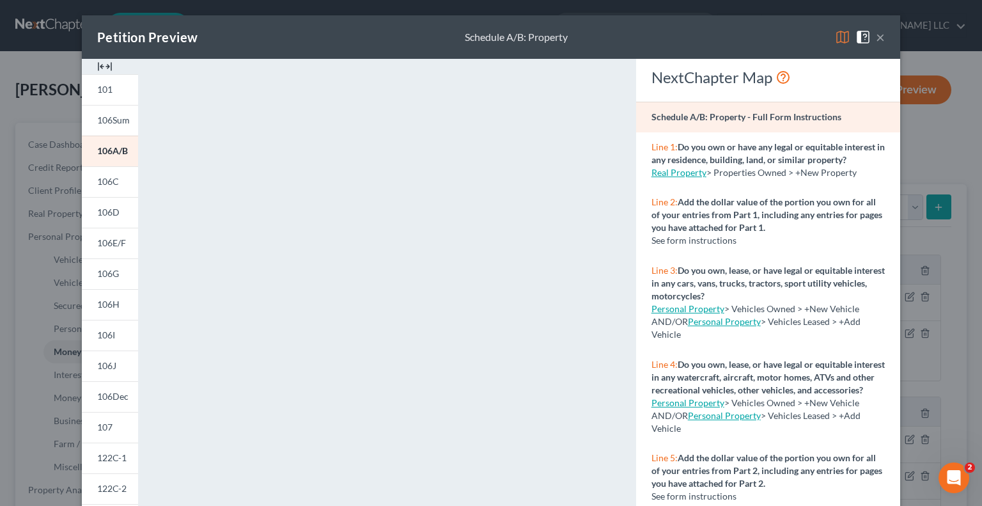
click at [858, 38] on img at bounding box center [863, 36] width 15 height 15
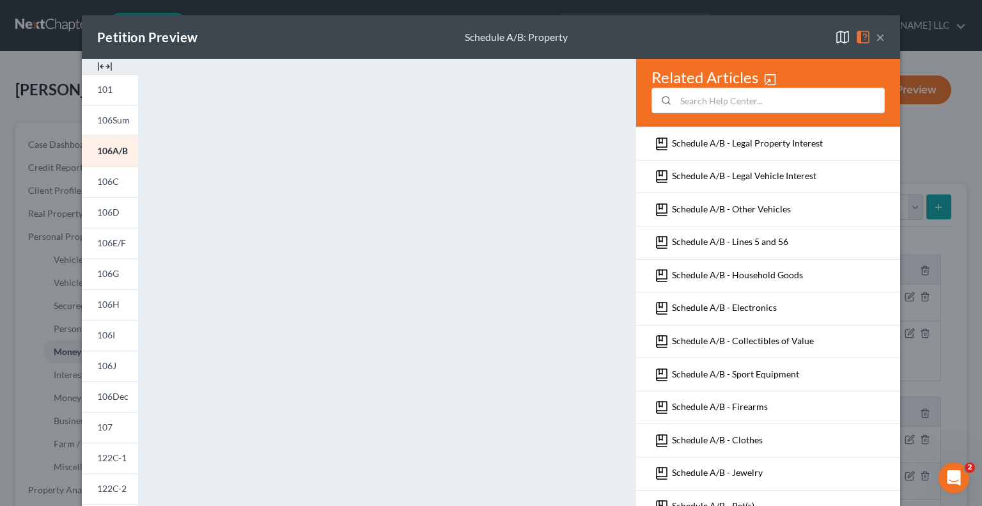
click at [858, 38] on img at bounding box center [863, 36] width 15 height 15
click at [835, 36] on img at bounding box center [842, 36] width 15 height 15
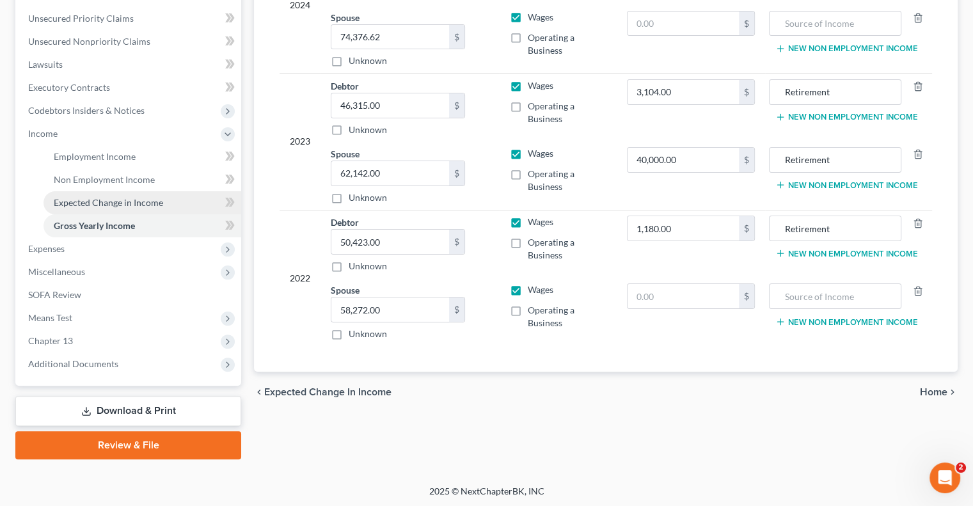
scroll to position [288, 0]
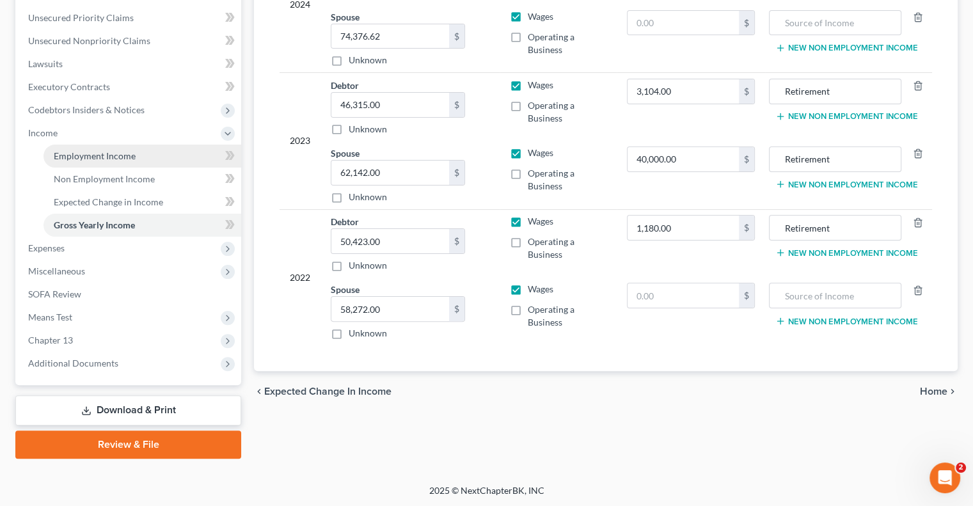
click at [83, 154] on span "Employment Income" at bounding box center [95, 155] width 82 height 11
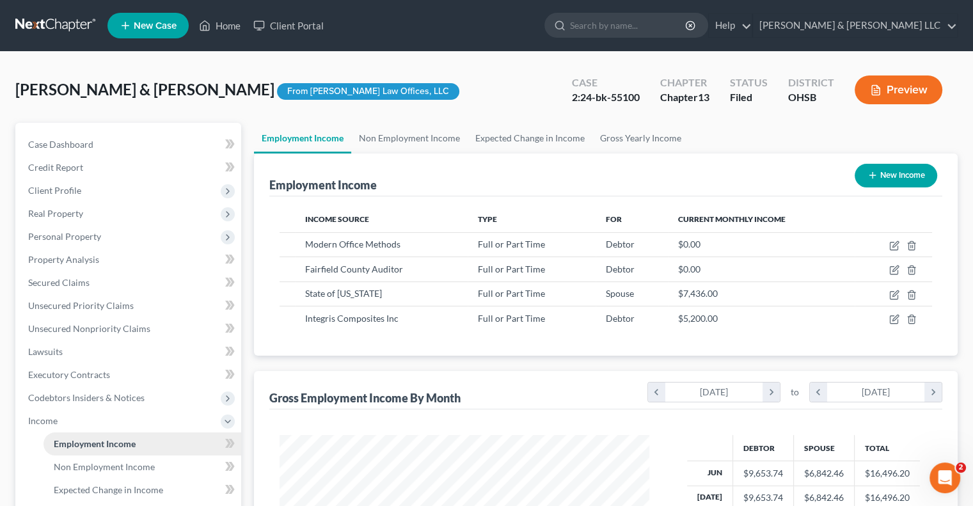
scroll to position [228, 395]
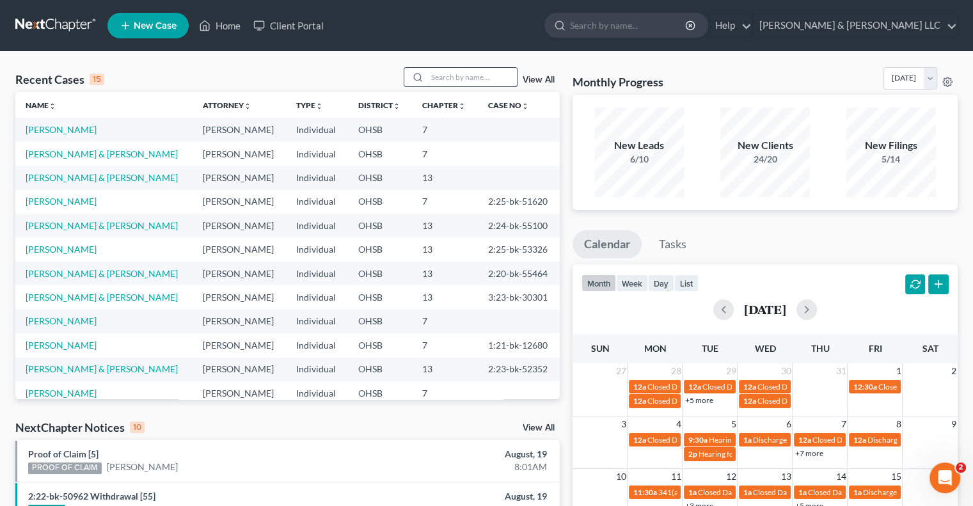
click at [445, 76] on input "search" at bounding box center [472, 77] width 90 height 19
type input "peters"
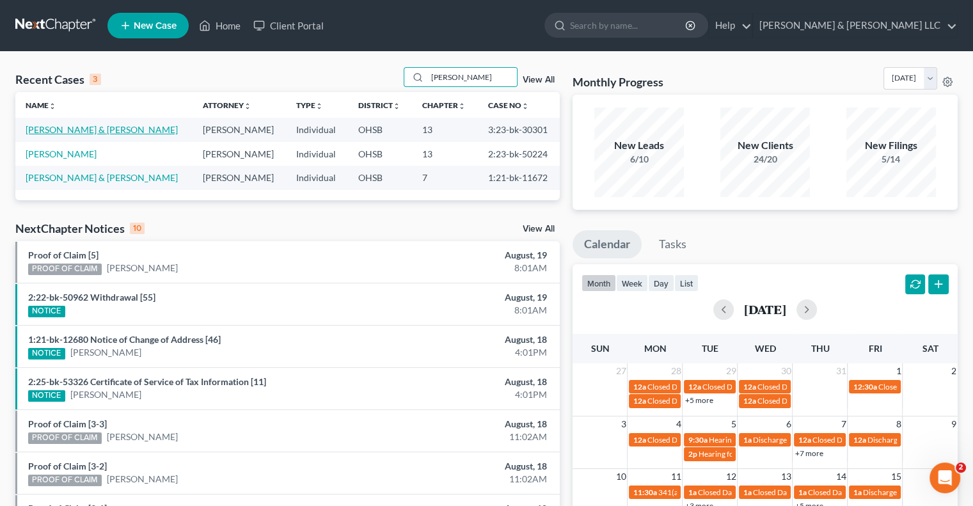
click at [92, 132] on link "Peters, Michael & Plantz, Ashly" at bounding box center [102, 129] width 152 height 11
select select "1"
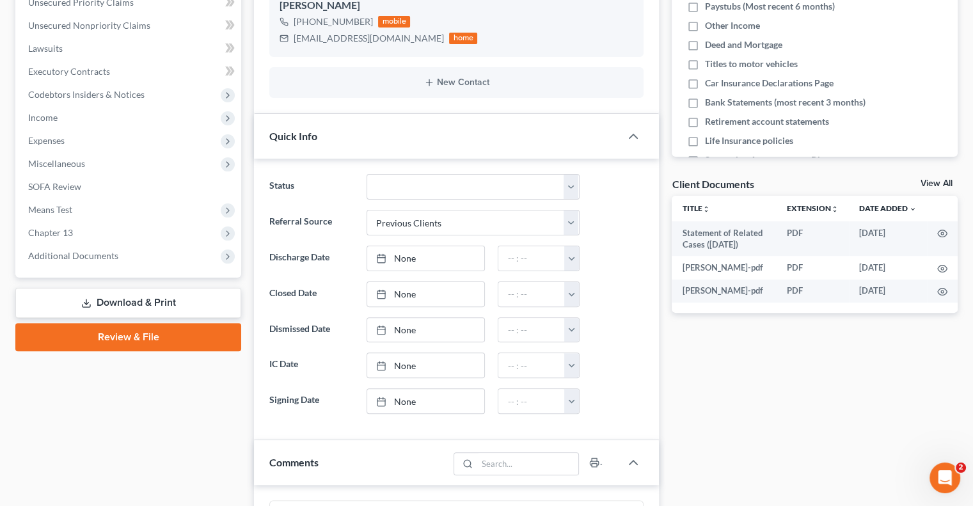
scroll to position [320, 0]
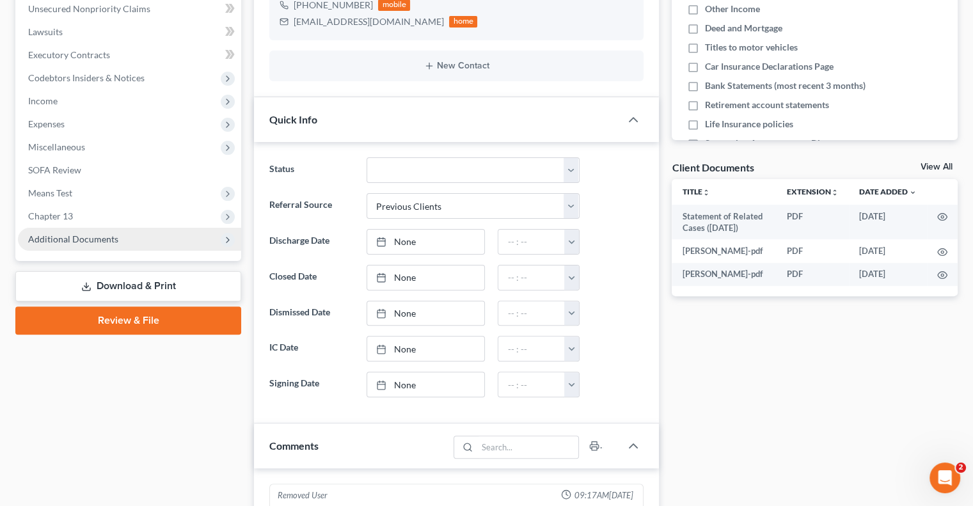
click at [97, 238] on span "Additional Documents" at bounding box center [73, 238] width 90 height 11
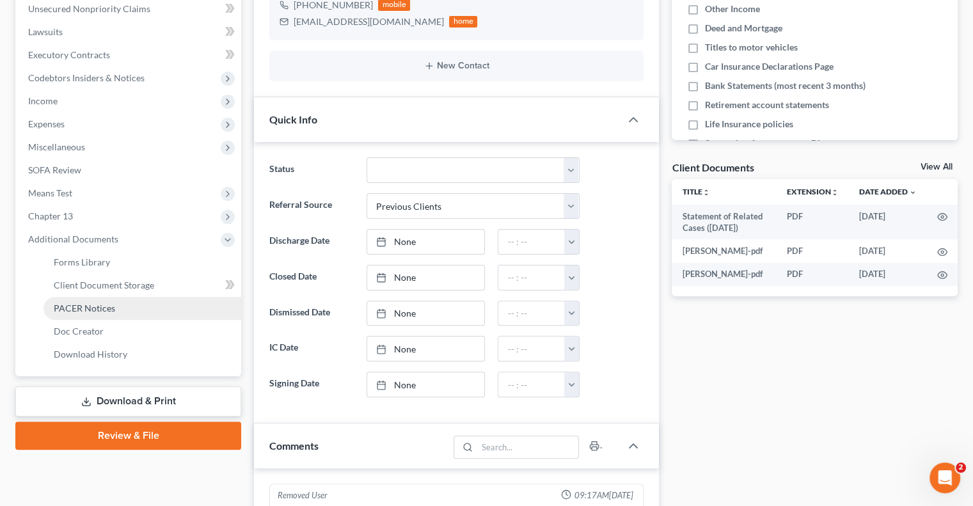
click at [106, 304] on span "PACER Notices" at bounding box center [84, 307] width 61 height 11
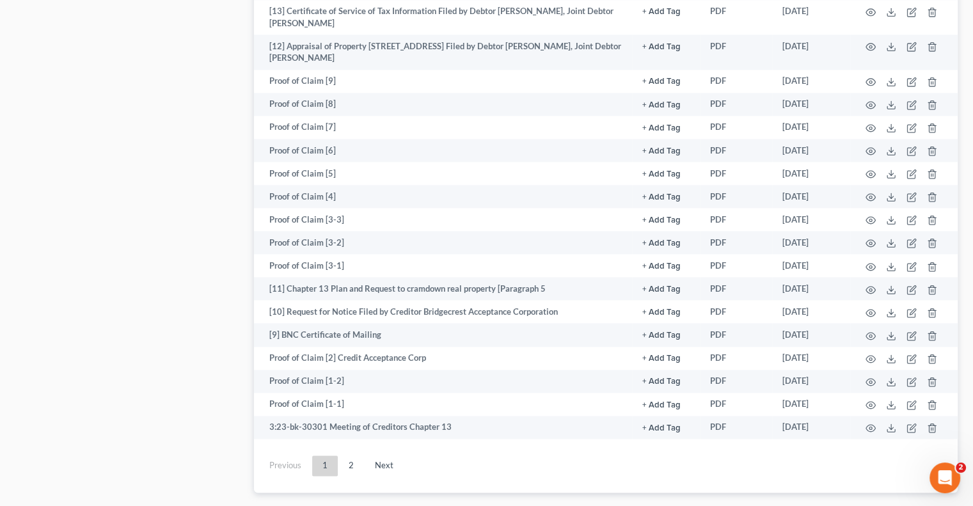
scroll to position [1819, 0]
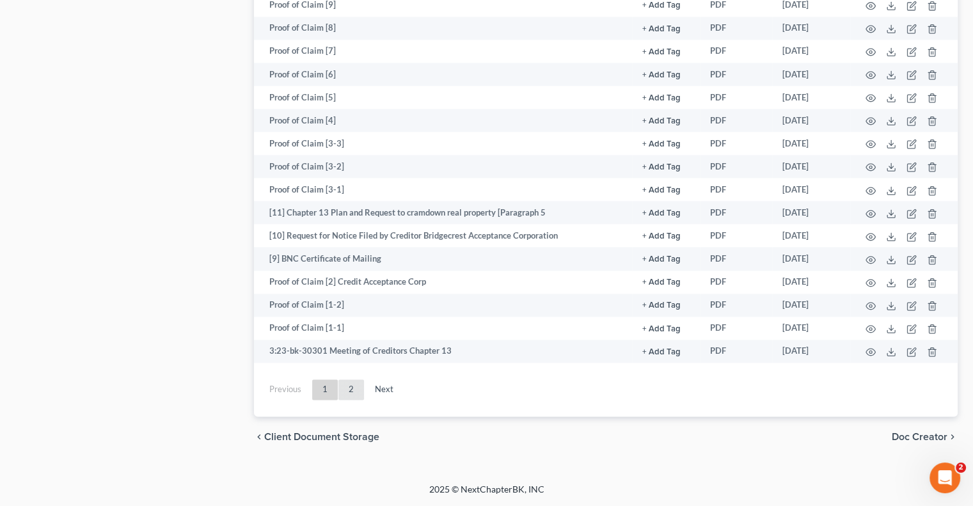
click at [348, 391] on link "2" at bounding box center [351, 389] width 26 height 20
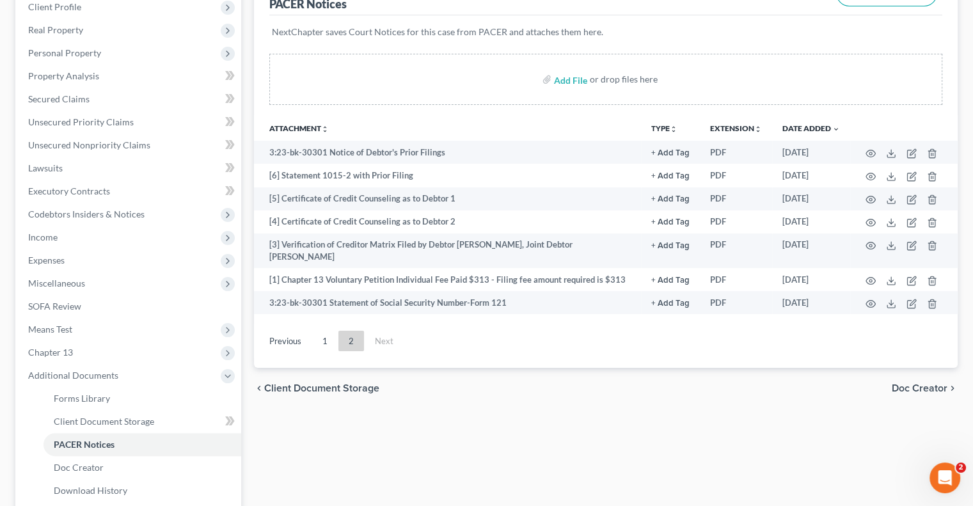
scroll to position [183, 0]
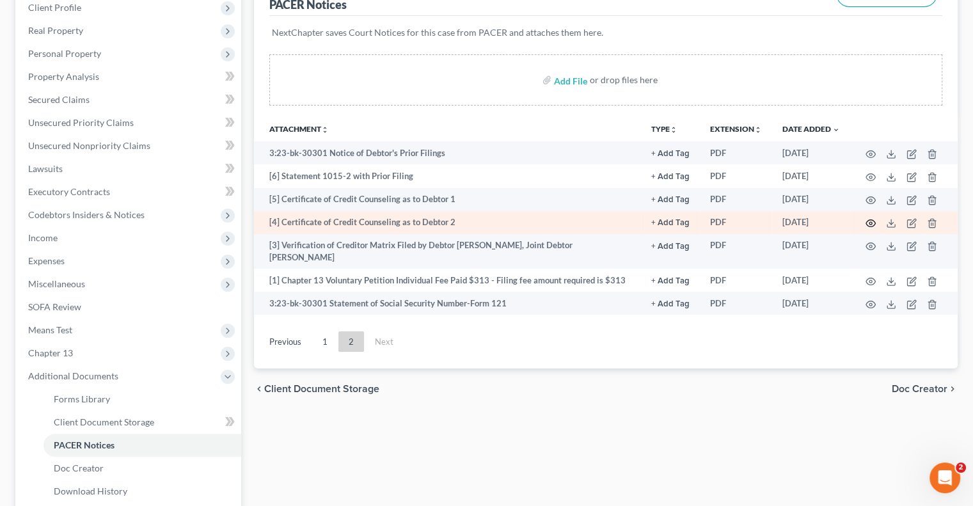
click at [867, 224] on icon "button" at bounding box center [871, 223] width 10 height 7
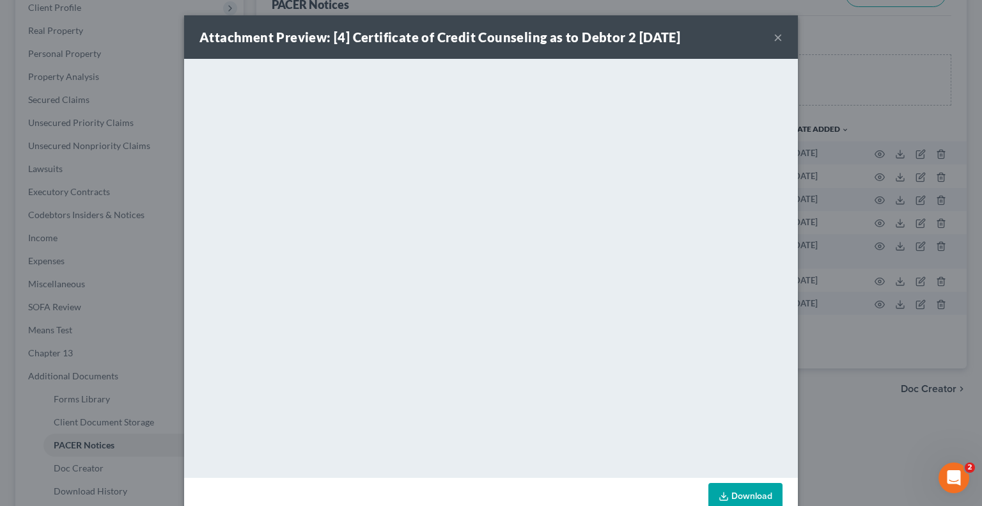
click at [774, 40] on button "×" at bounding box center [778, 36] width 9 height 15
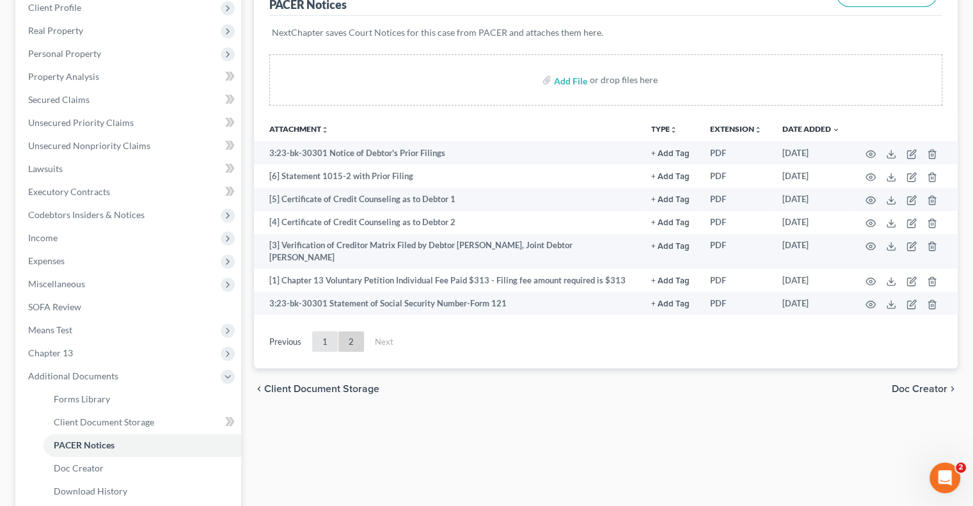
click at [325, 333] on link "1" at bounding box center [325, 341] width 26 height 20
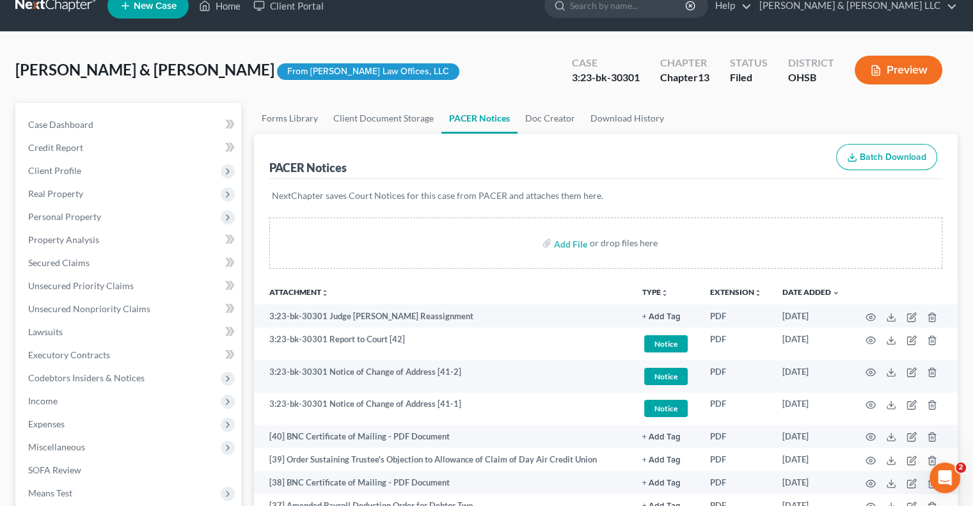
scroll to position [0, 0]
